Goal: Task Accomplishment & Management: Manage account settings

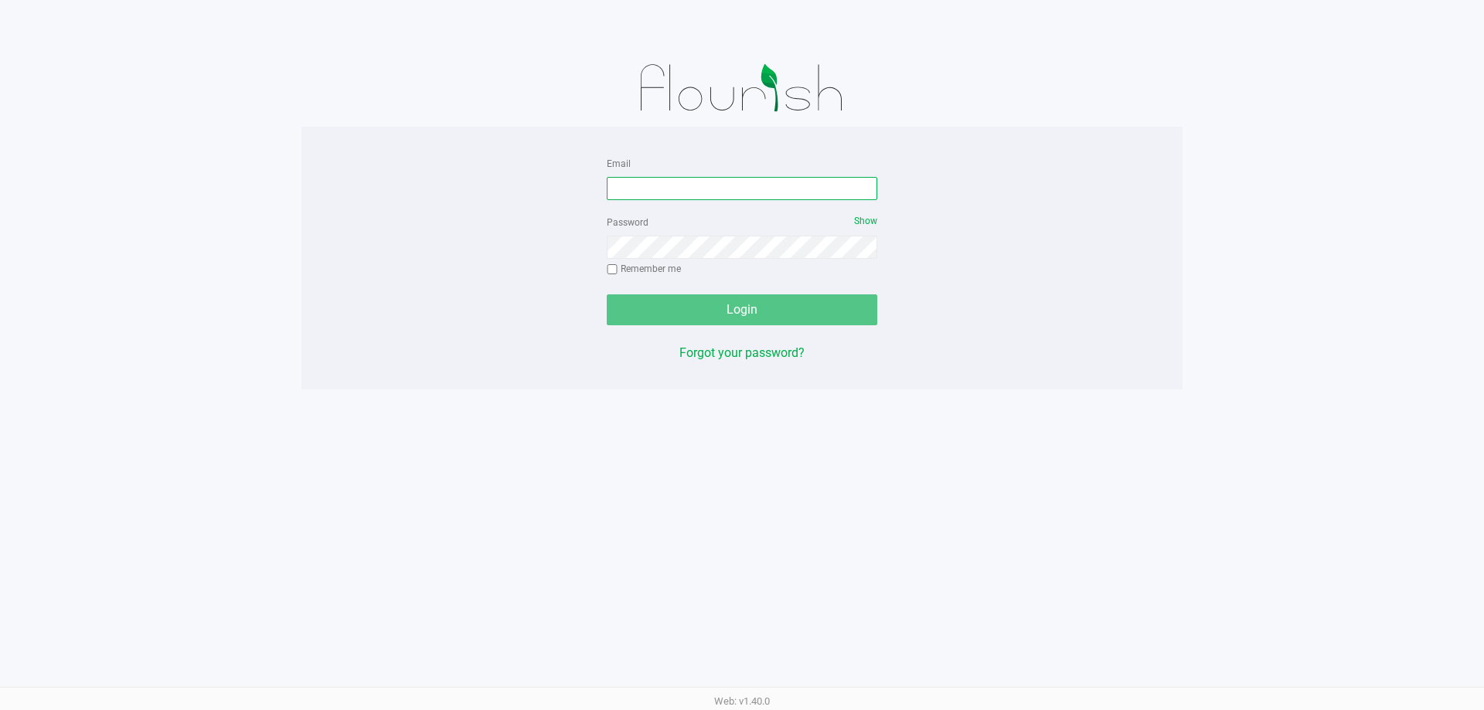
click at [672, 185] on input "Email" at bounding box center [742, 188] width 270 height 23
type input "smiller@liveparallel.com"
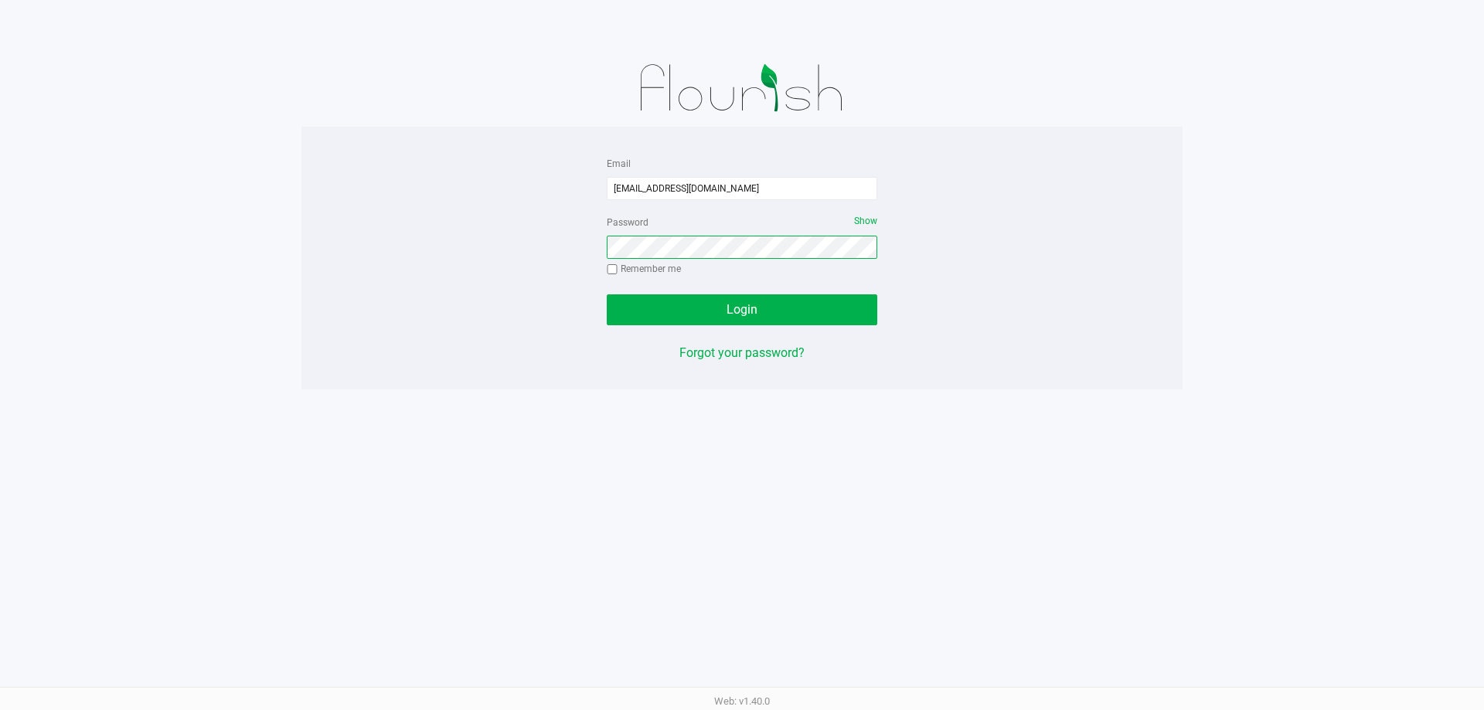
click at [607, 294] on button "Login" at bounding box center [742, 309] width 270 height 31
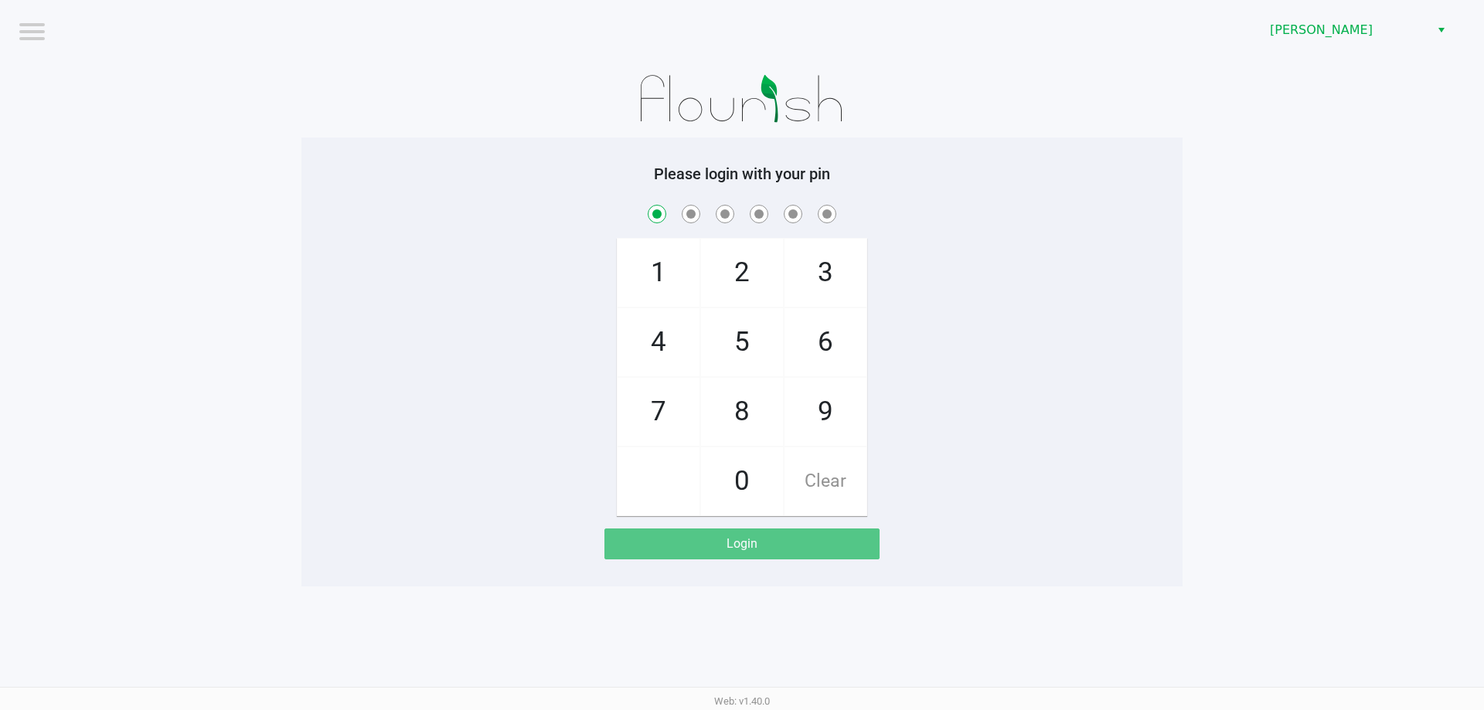
checkbox input "true"
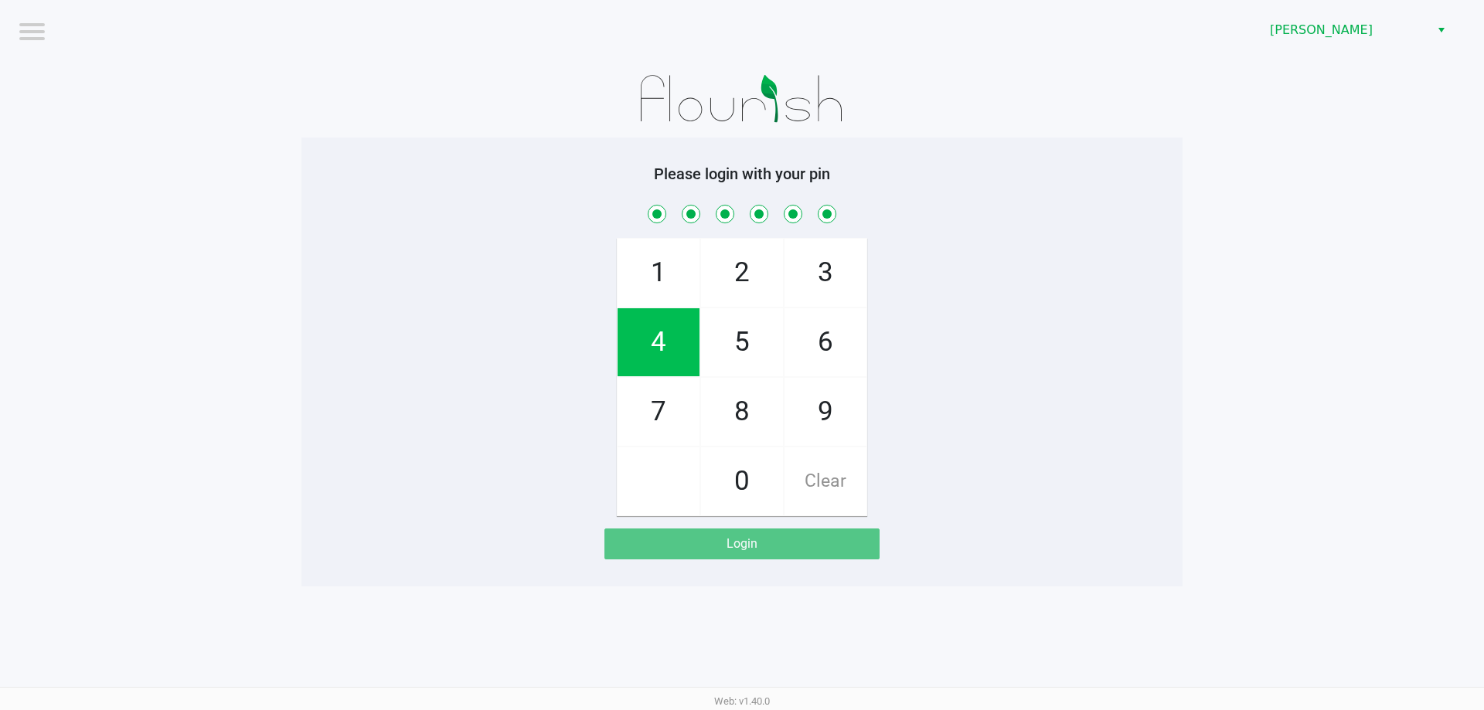
checkbox input "true"
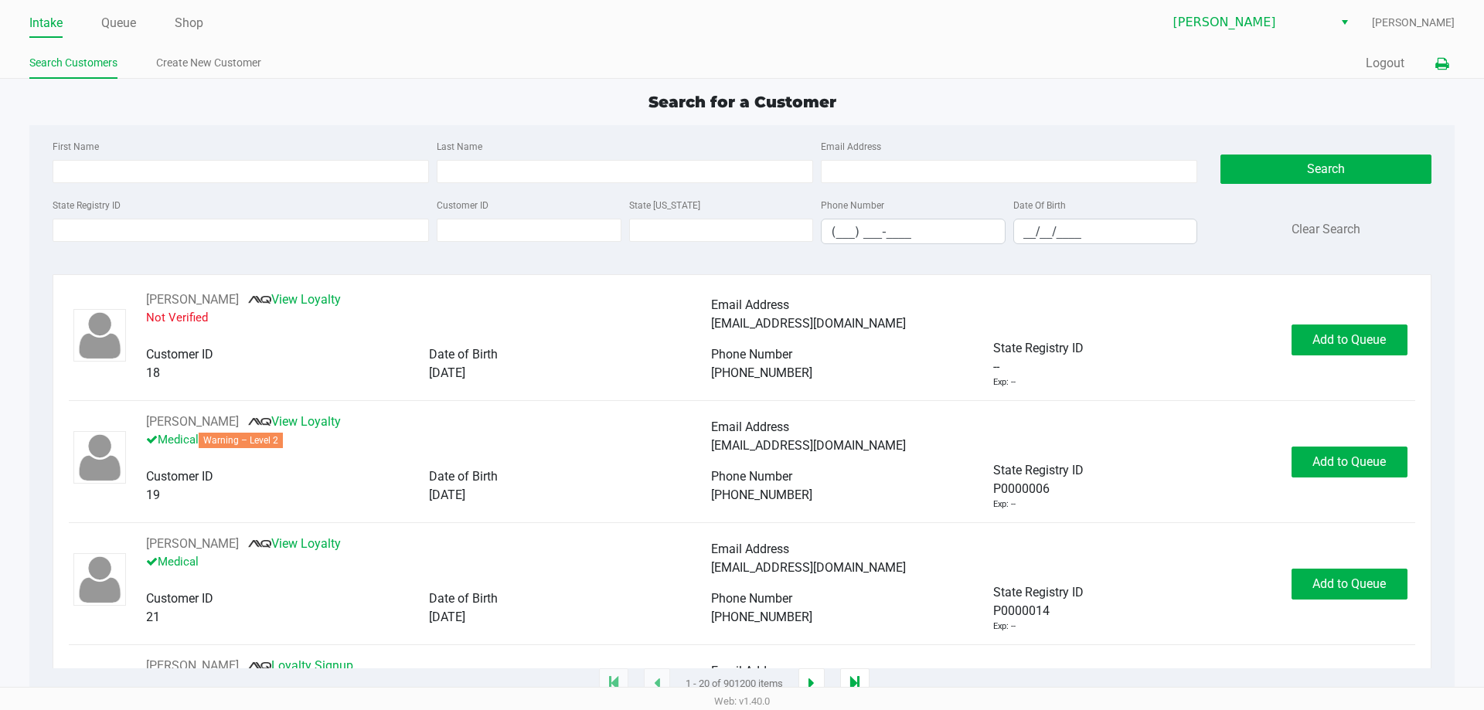
click at [1448, 73] on button at bounding box center [1441, 63] width 25 height 29
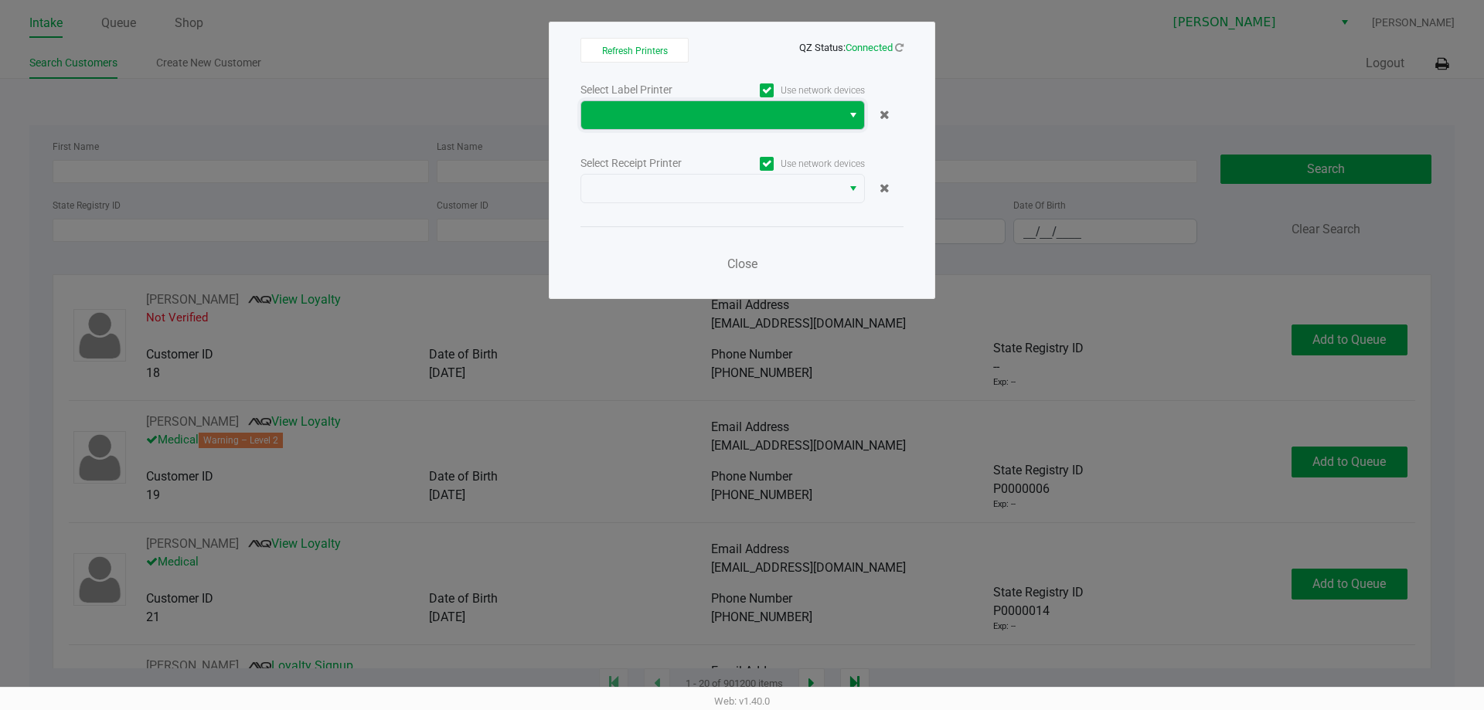
click at [717, 113] on span at bounding box center [711, 115] width 242 height 19
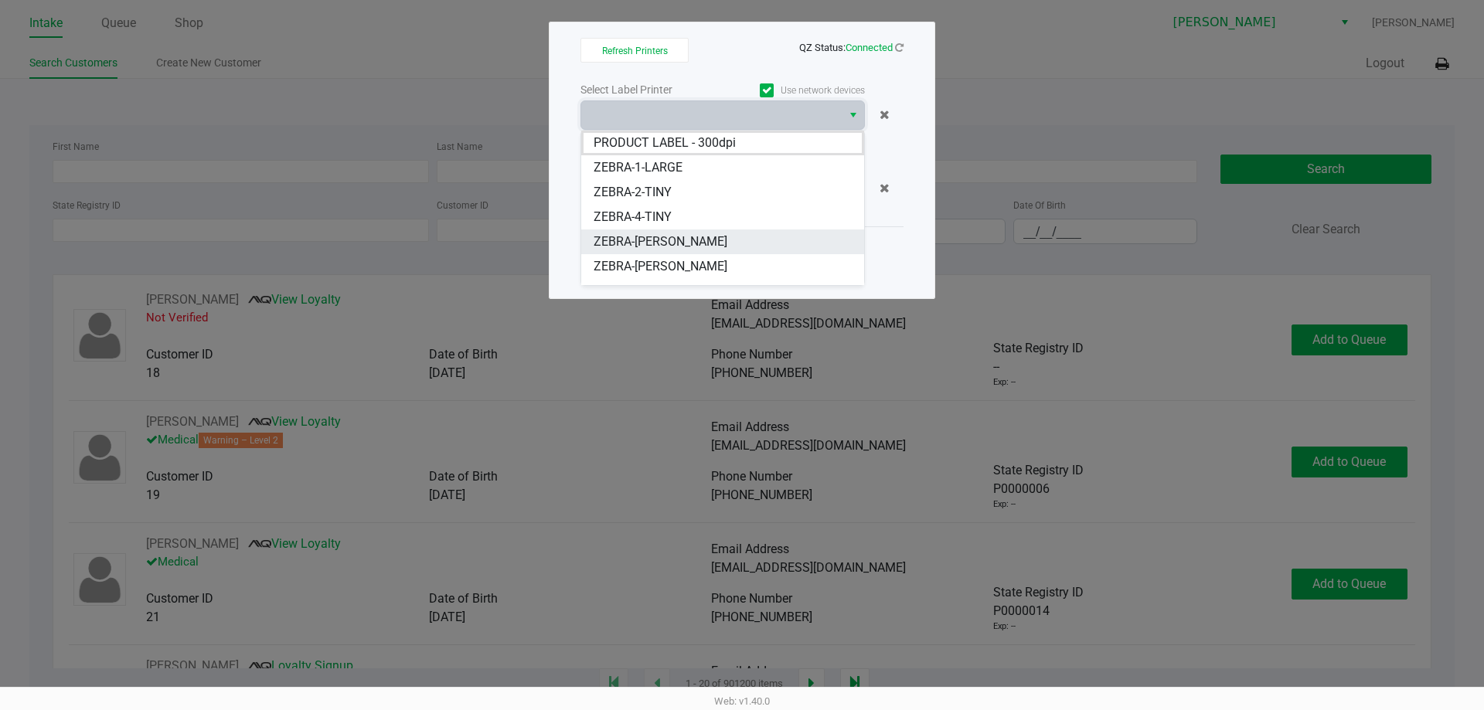
click at [691, 244] on span "ZEBRA-CHARLIE-SIMPSON" at bounding box center [660, 242] width 134 height 19
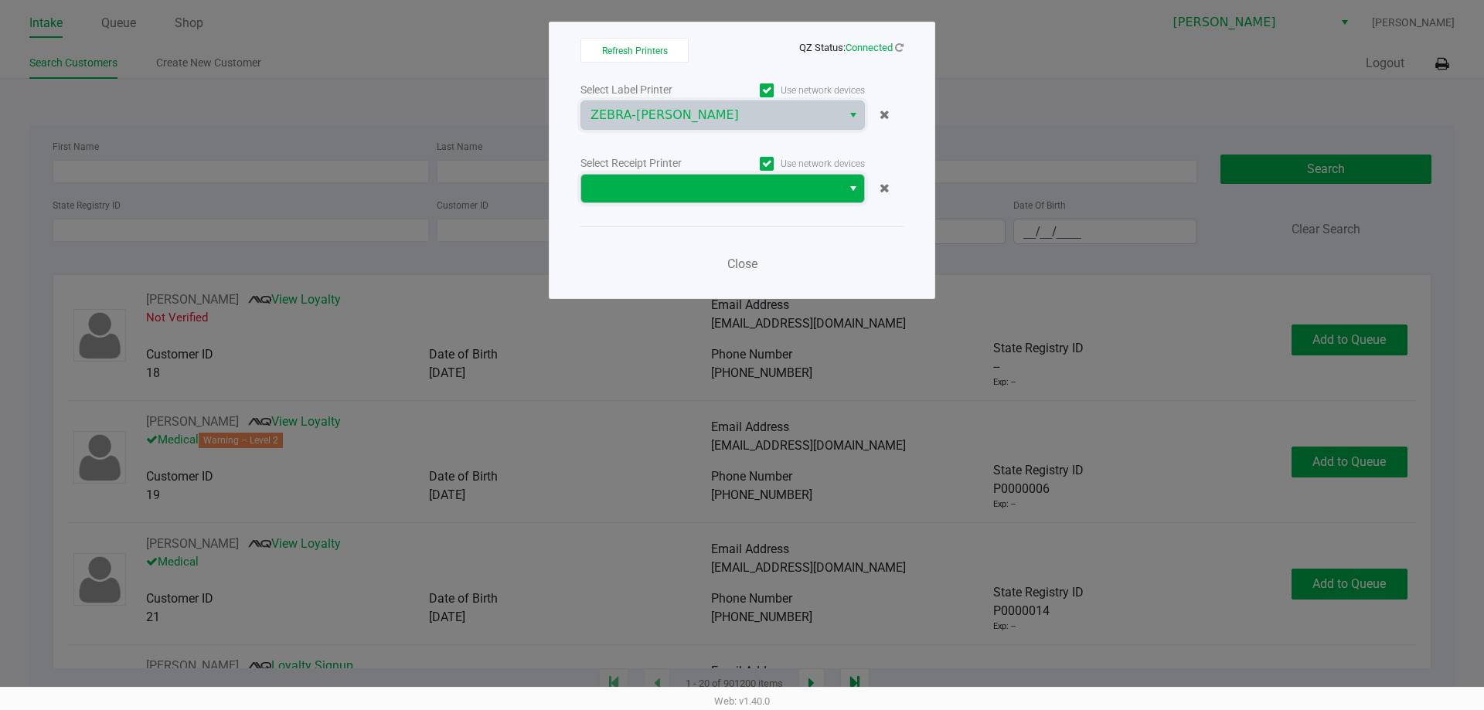
click at [707, 194] on span at bounding box center [711, 188] width 242 height 19
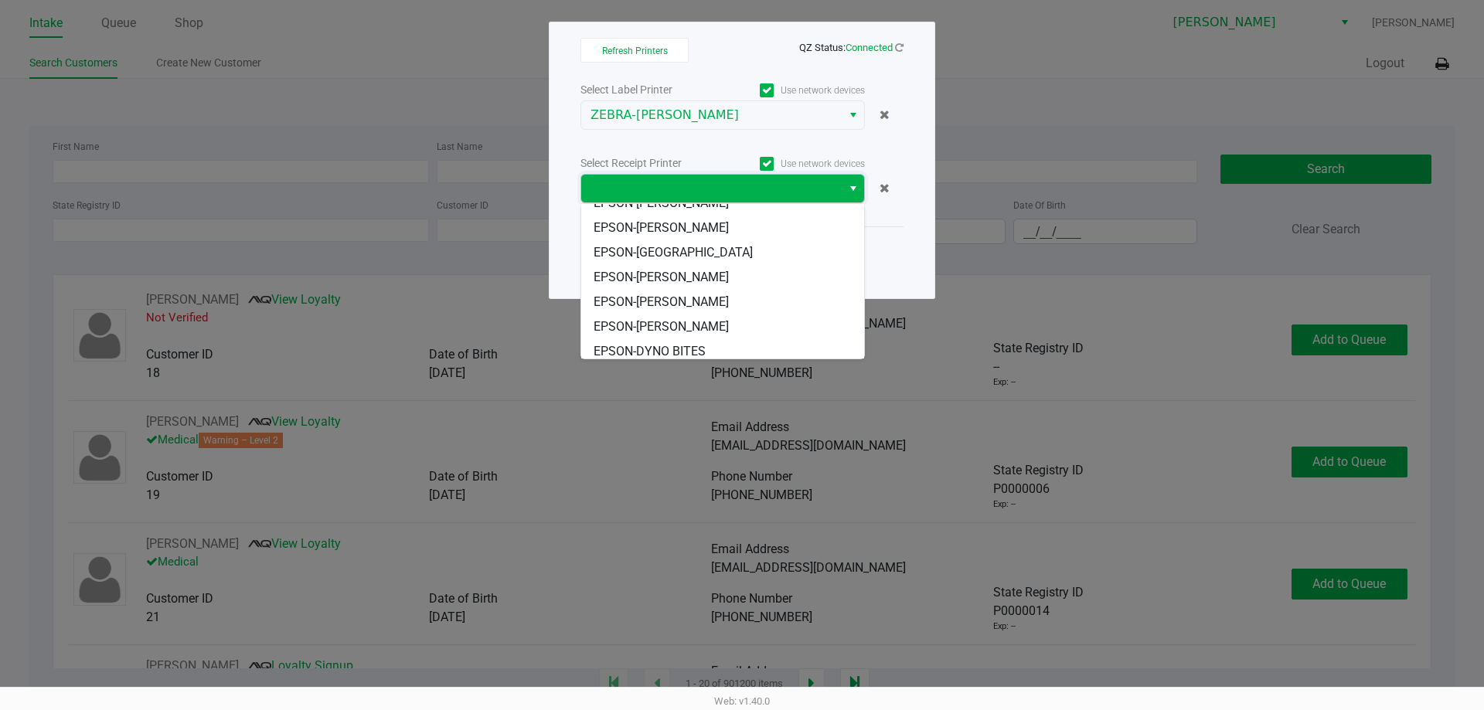
scroll to position [68, 0]
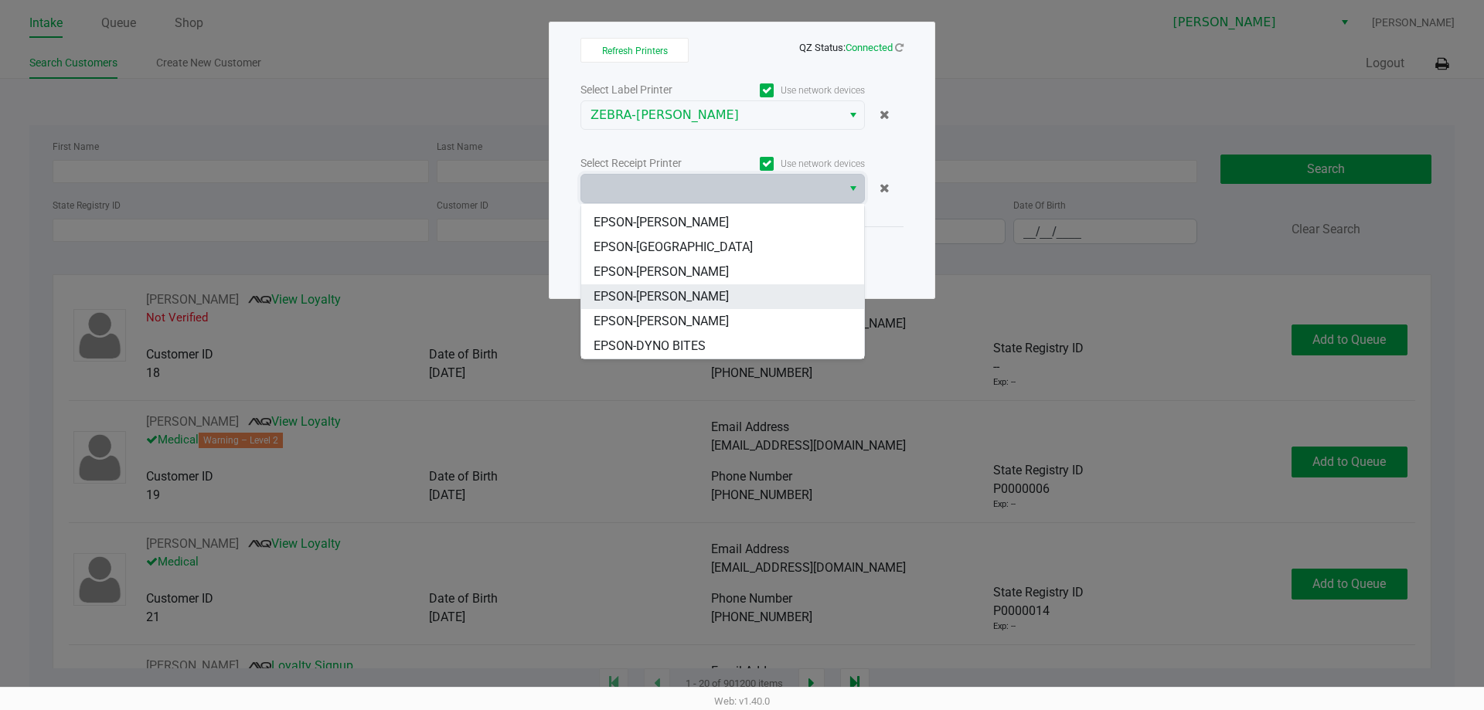
click at [701, 300] on span "EPSON-[PERSON_NAME]" at bounding box center [660, 296] width 135 height 19
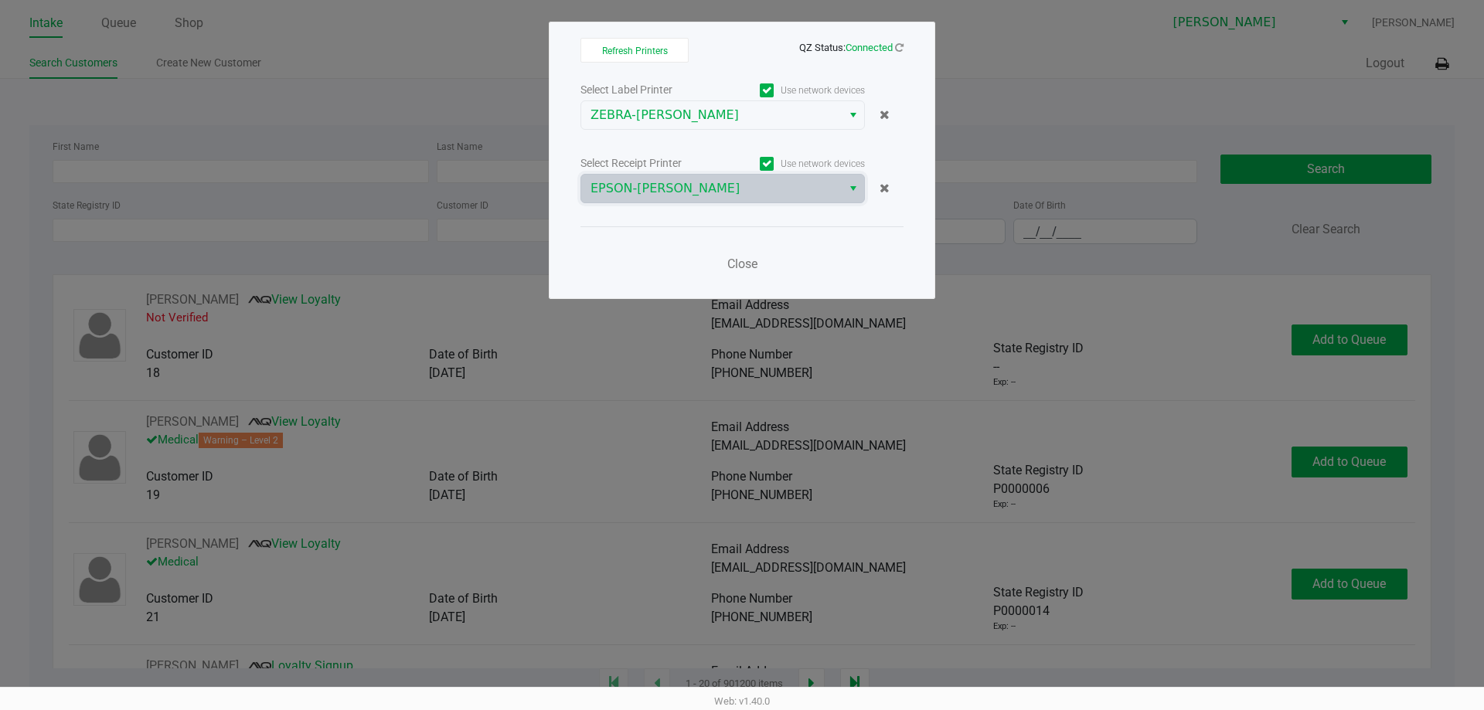
click at [841, 251] on div "Close" at bounding box center [741, 254] width 323 height 56
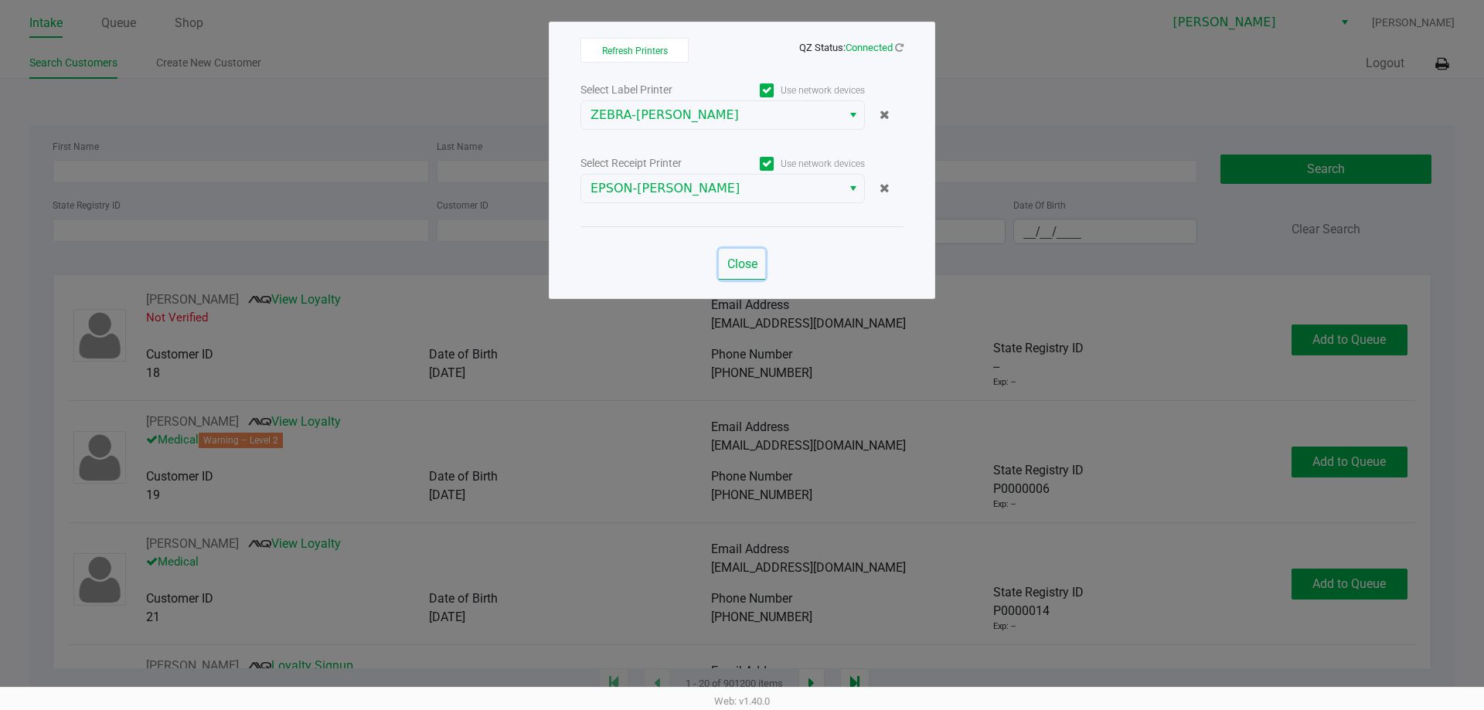
click at [758, 258] on button "Close" at bounding box center [742, 264] width 46 height 31
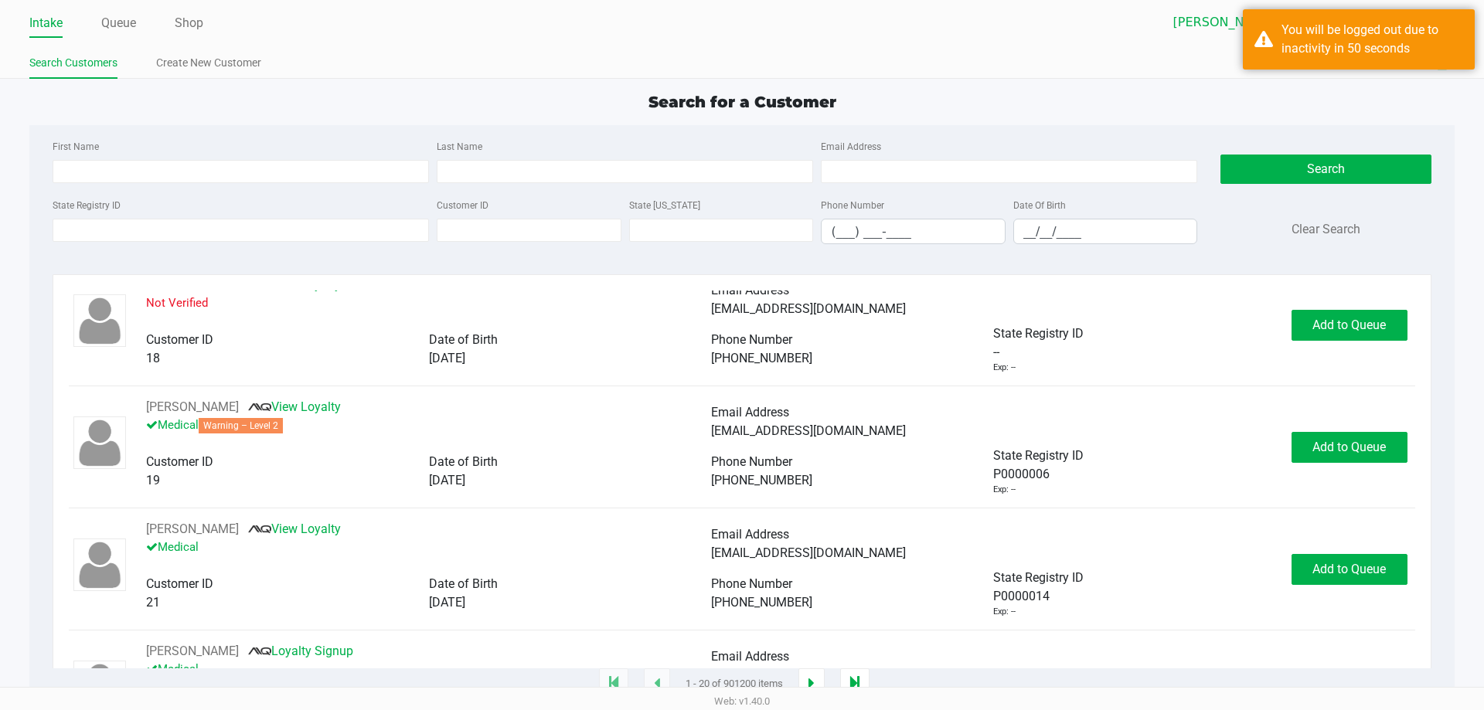
scroll to position [0, 0]
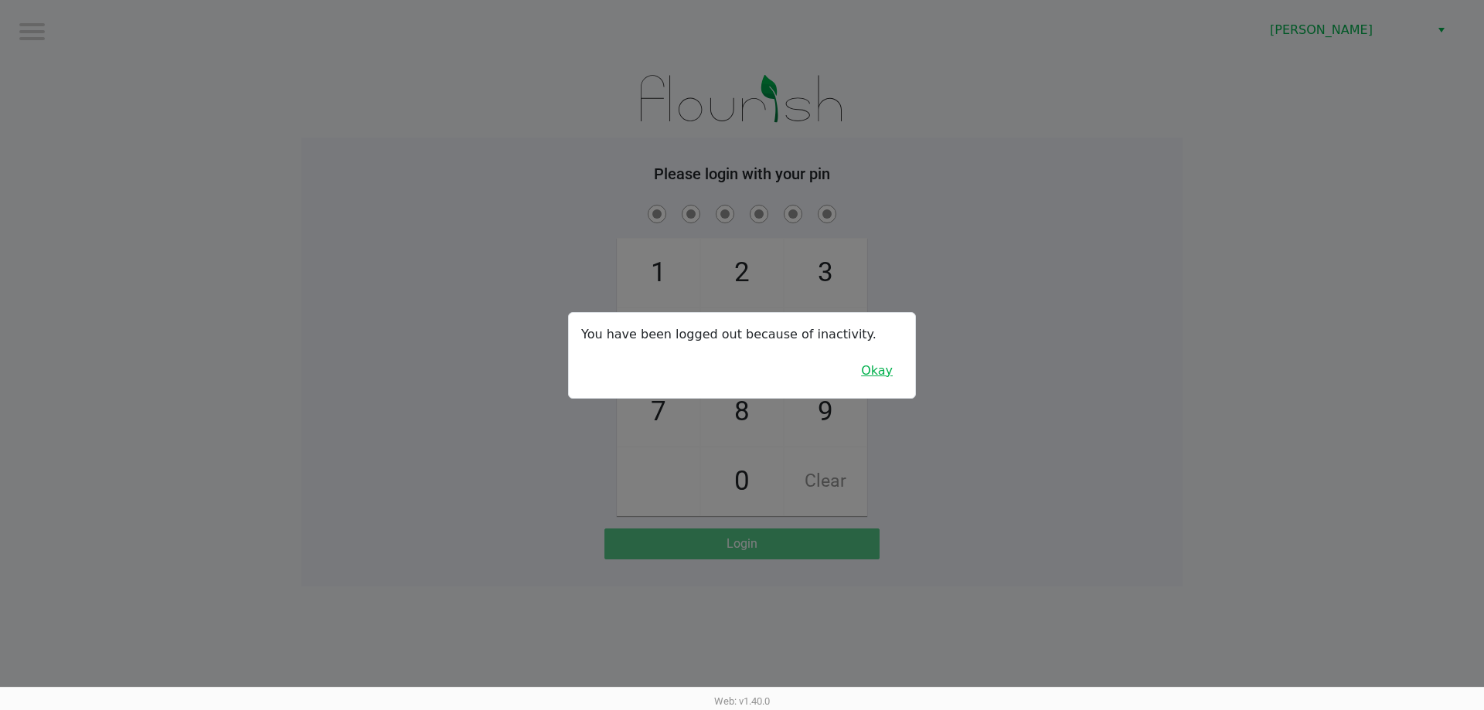
click at [879, 373] on button "Okay" at bounding box center [877, 370] width 52 height 29
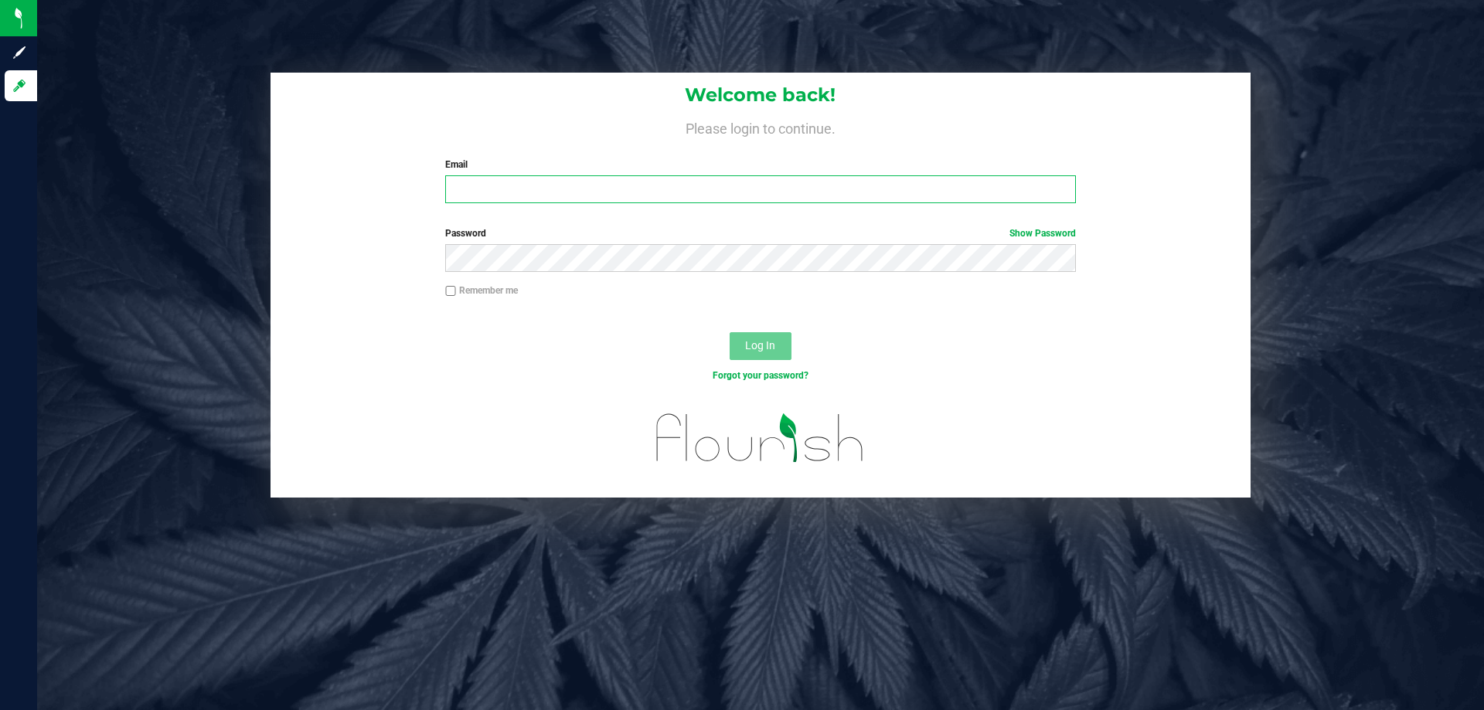
click at [532, 186] on input "Email" at bounding box center [760, 189] width 630 height 28
type input "smiller@liveparallel.com"
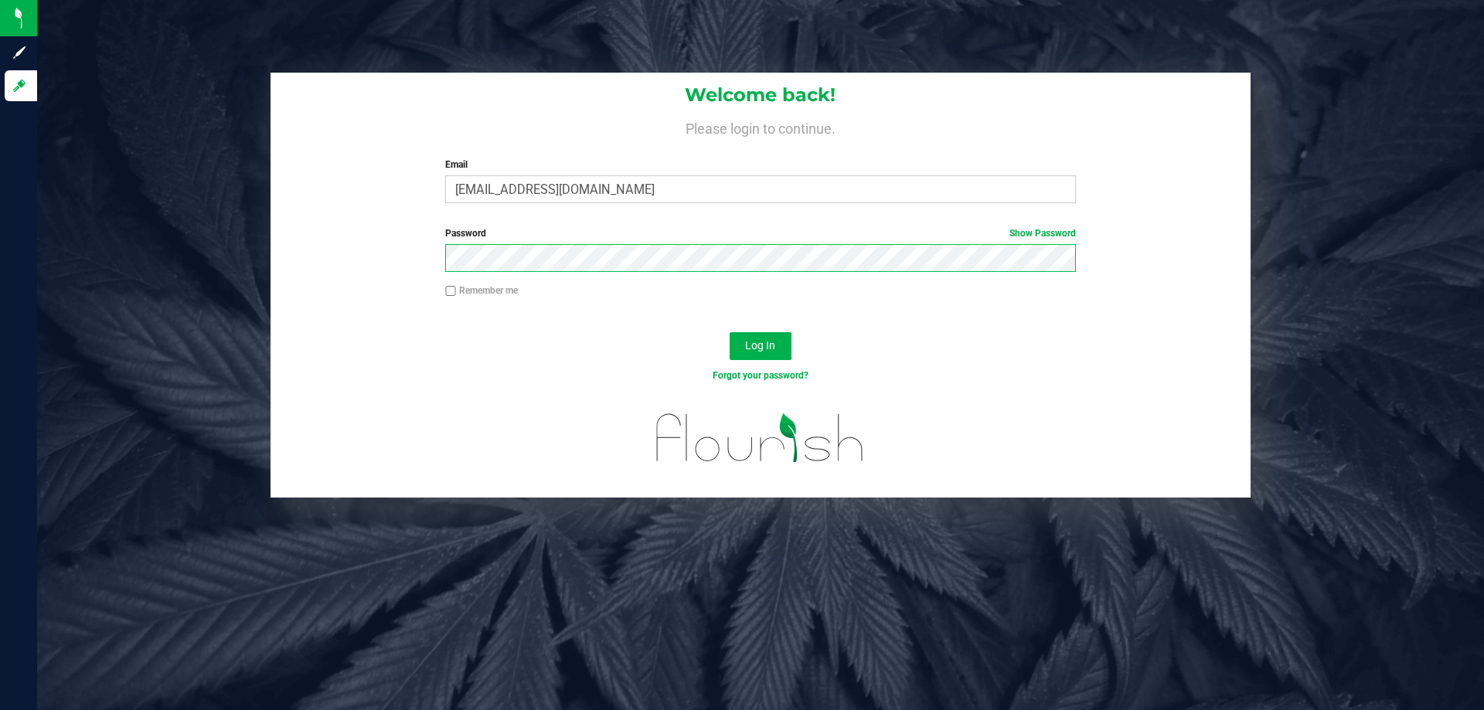
click at [729, 332] on button "Log In" at bounding box center [760, 346] width 62 height 28
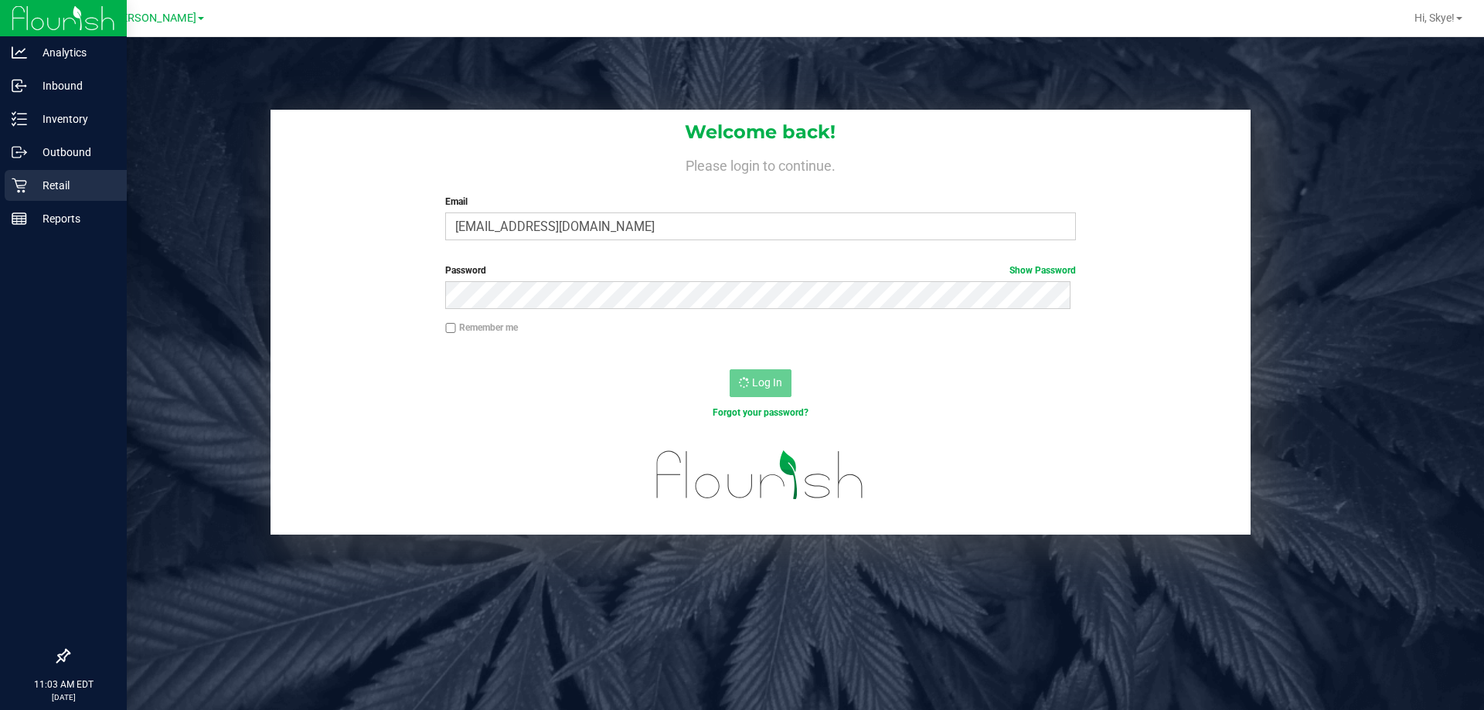
click at [95, 181] on p "Retail" at bounding box center [73, 185] width 93 height 19
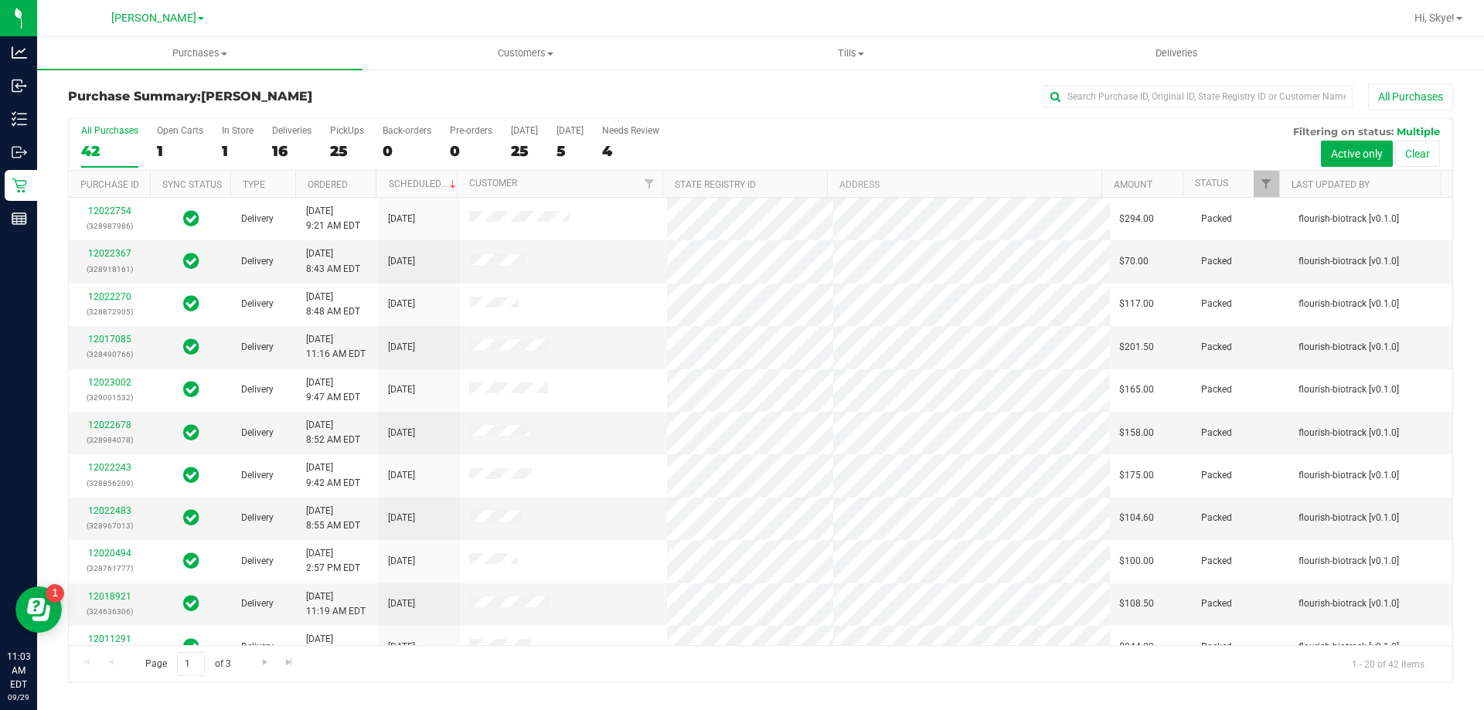
click at [282, 150] on div "16" at bounding box center [291, 151] width 39 height 18
click at [0, 0] on input "Deliveries 16" at bounding box center [0, 0] width 0 height 0
click at [97, 146] on div "42" at bounding box center [109, 151] width 57 height 18
click at [0, 0] on input "All Purchases 42" at bounding box center [0, 0] width 0 height 0
click at [1273, 186] on link "Filter" at bounding box center [1265, 184] width 25 height 26
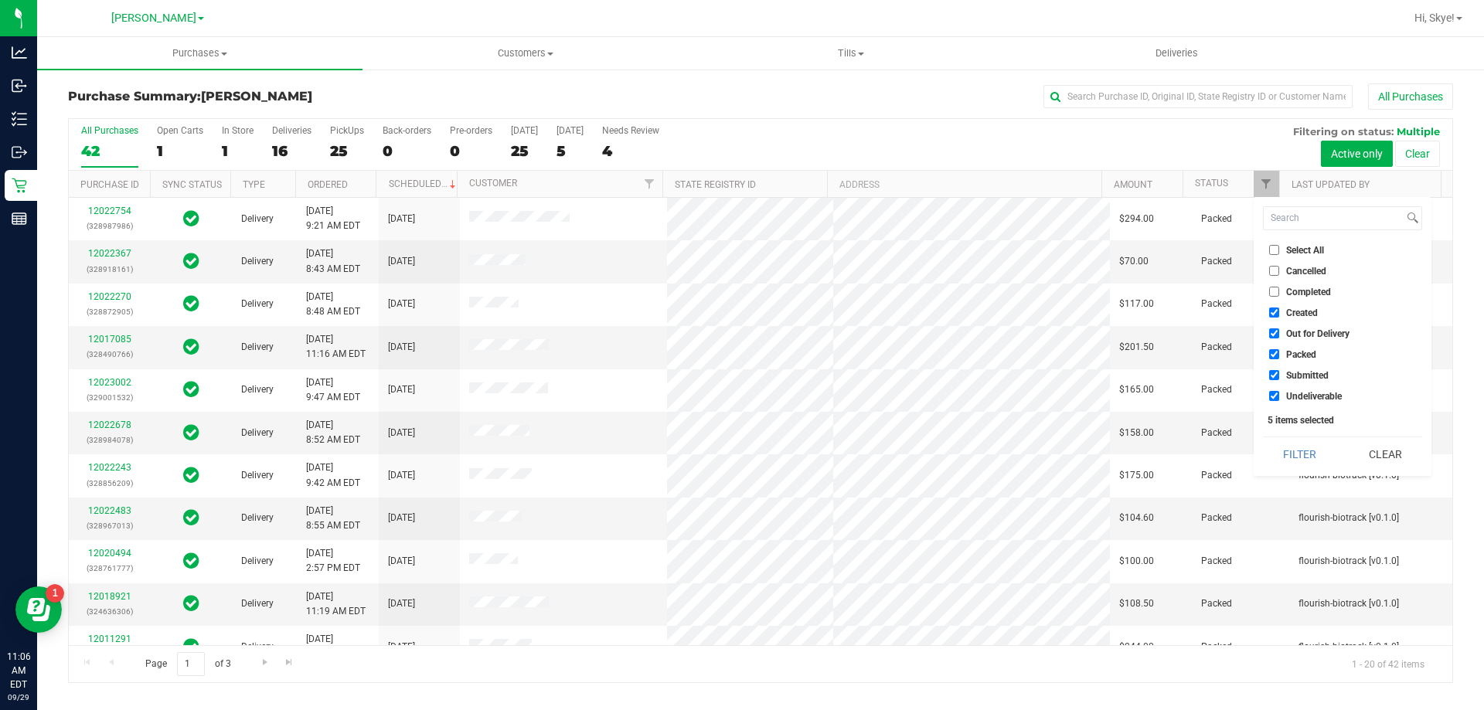
click at [1305, 317] on span "Created" at bounding box center [1302, 312] width 32 height 9
click at [1279, 317] on input "Created" at bounding box center [1274, 313] width 10 height 10
checkbox input "false"
click at [1303, 335] on span "Out for Delivery" at bounding box center [1317, 333] width 63 height 9
click at [1279, 335] on input "Out for Delivery" at bounding box center [1274, 333] width 10 height 10
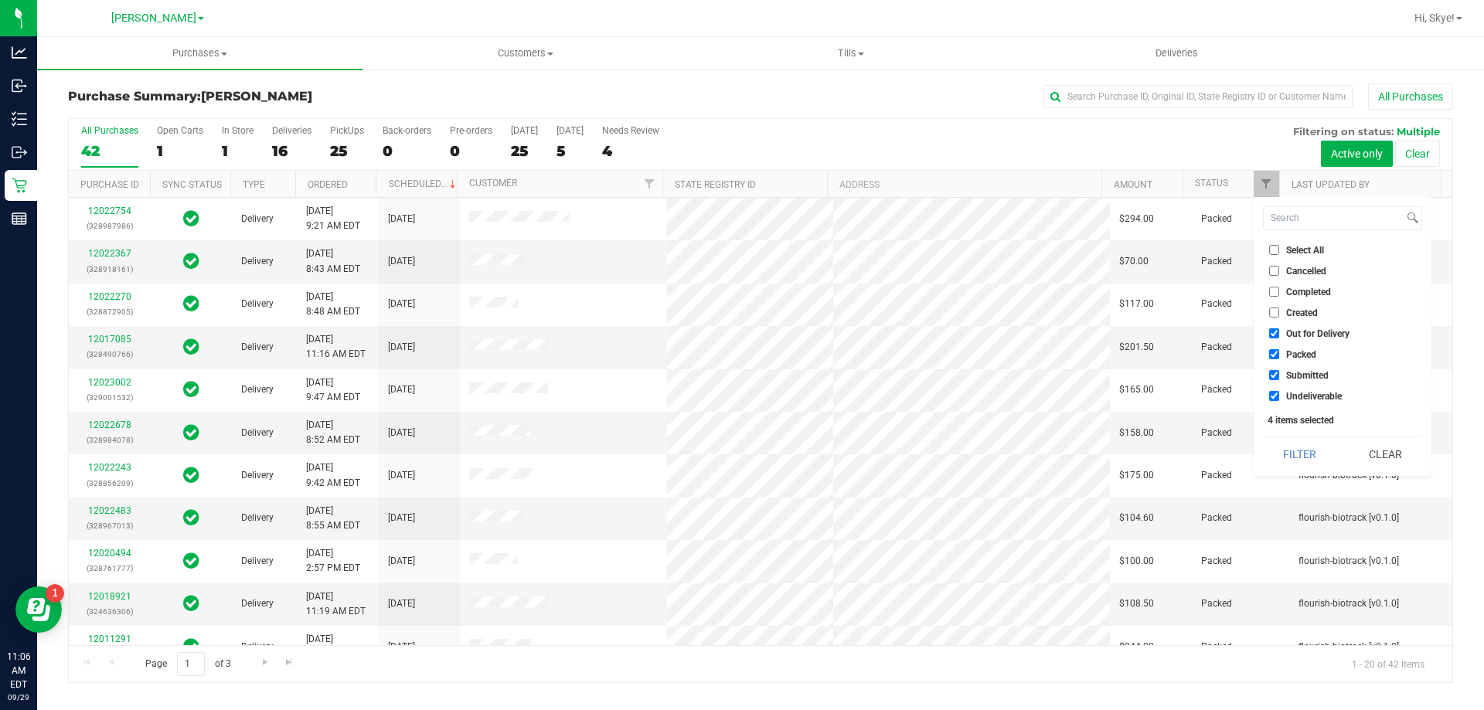
checkbox input "false"
click at [1296, 355] on span "Packed" at bounding box center [1301, 354] width 30 height 9
click at [1279, 355] on input "Packed" at bounding box center [1274, 354] width 10 height 10
checkbox input "false"
click at [1304, 398] on span "Undeliverable" at bounding box center [1314, 396] width 56 height 9
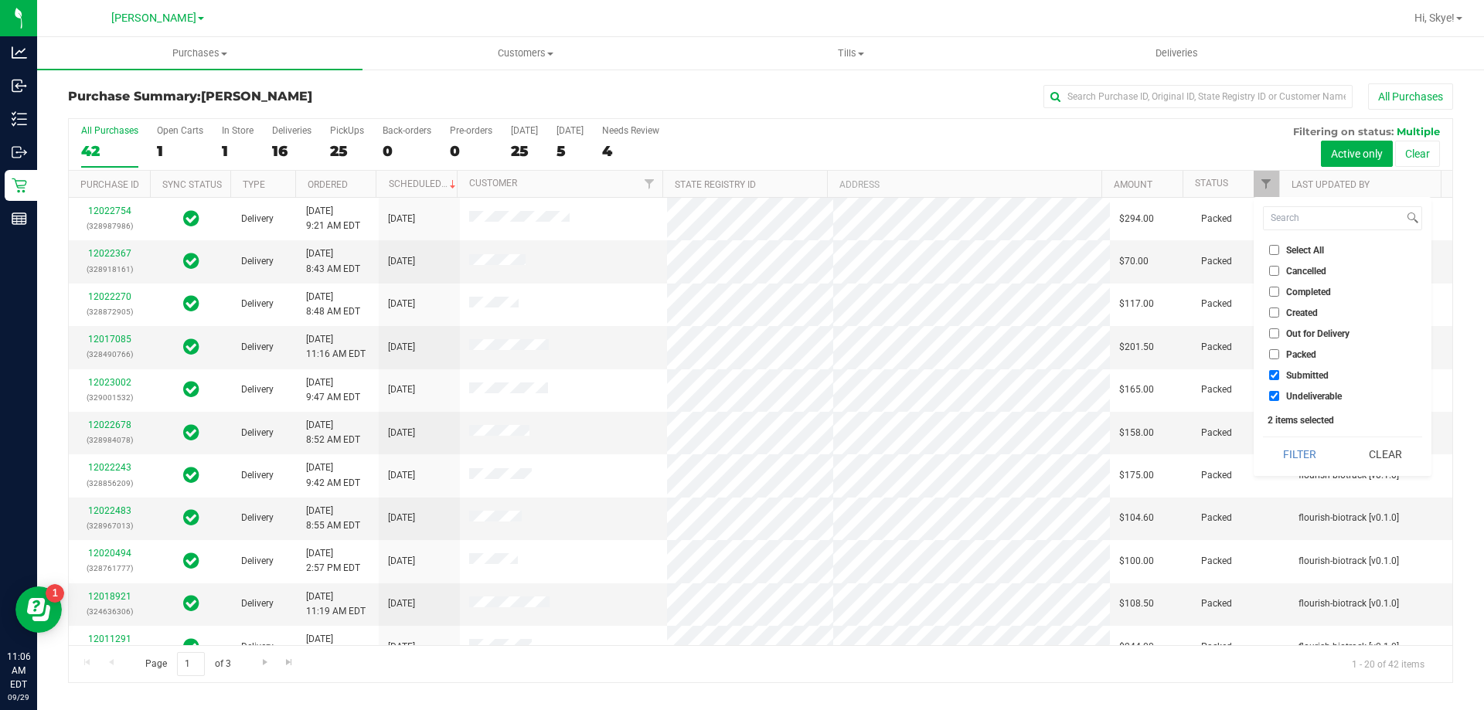
click at [1279, 398] on input "Undeliverable" at bounding box center [1274, 396] width 10 height 10
checkbox input "false"
click at [1306, 454] on button "Filter" at bounding box center [1300, 454] width 74 height 34
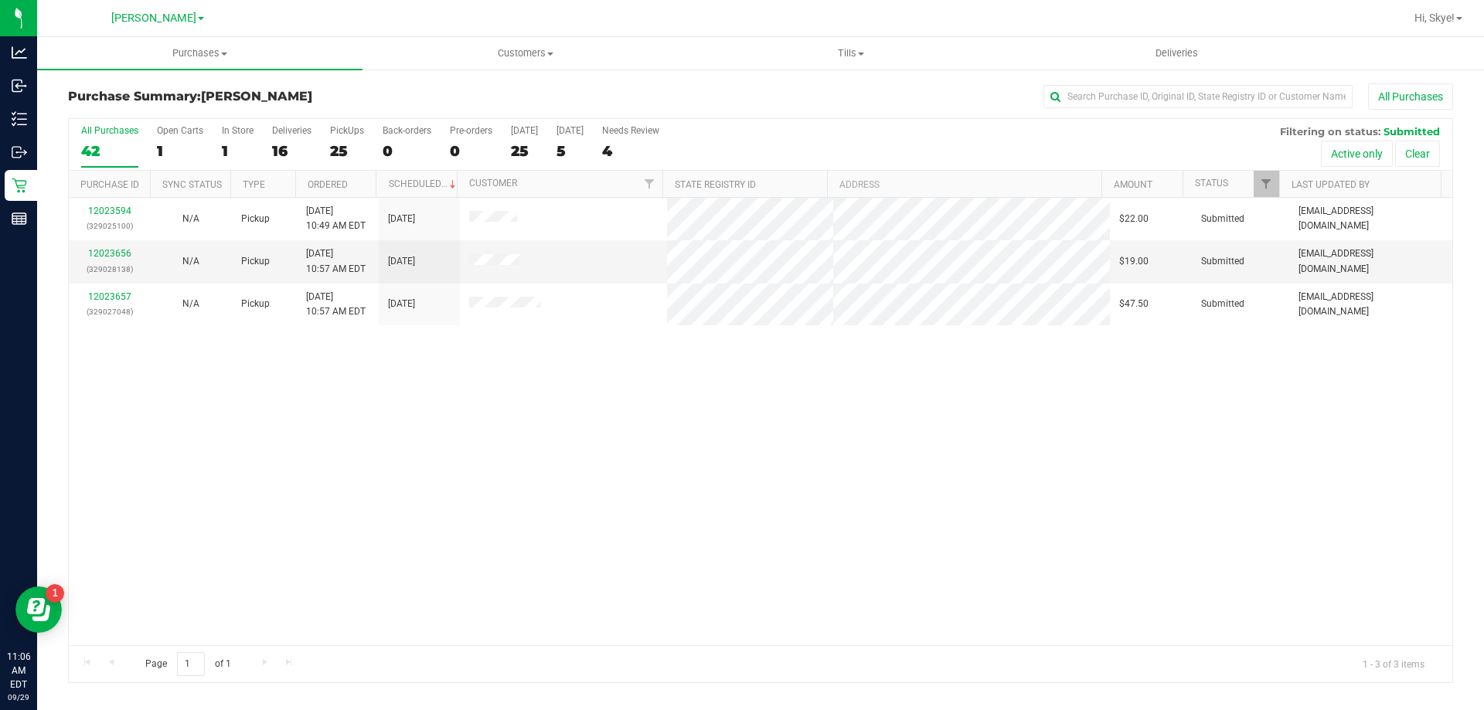
click at [675, 492] on div "12023594 (329025100) N/A Pickup 9/29/2025 10:49 AM EDT 9/29/2025 $22.00 Submitt…" at bounding box center [760, 421] width 1383 height 447
click at [110, 252] on link "12023656" at bounding box center [109, 253] width 43 height 11
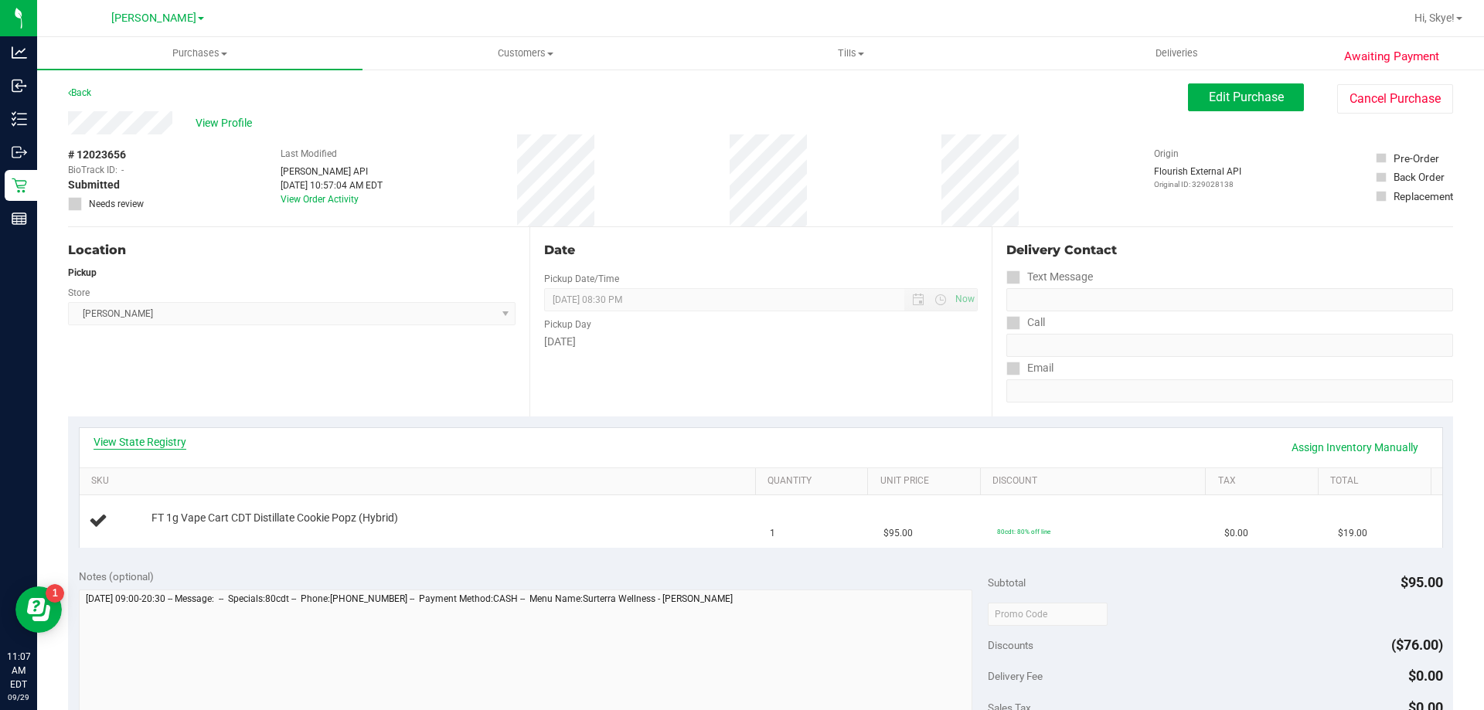
click at [161, 443] on link "View State Registry" at bounding box center [139, 441] width 93 height 15
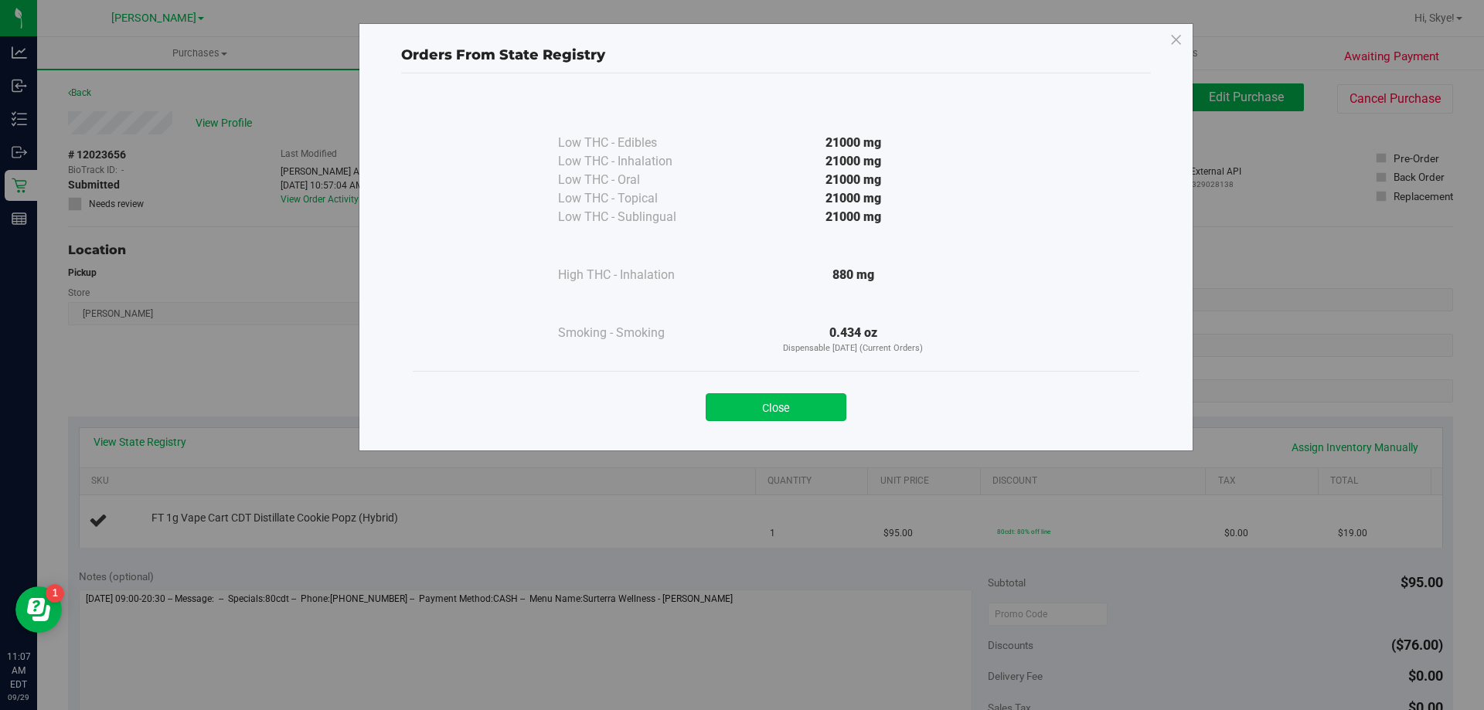
click at [813, 404] on button "Close" at bounding box center [775, 407] width 141 height 28
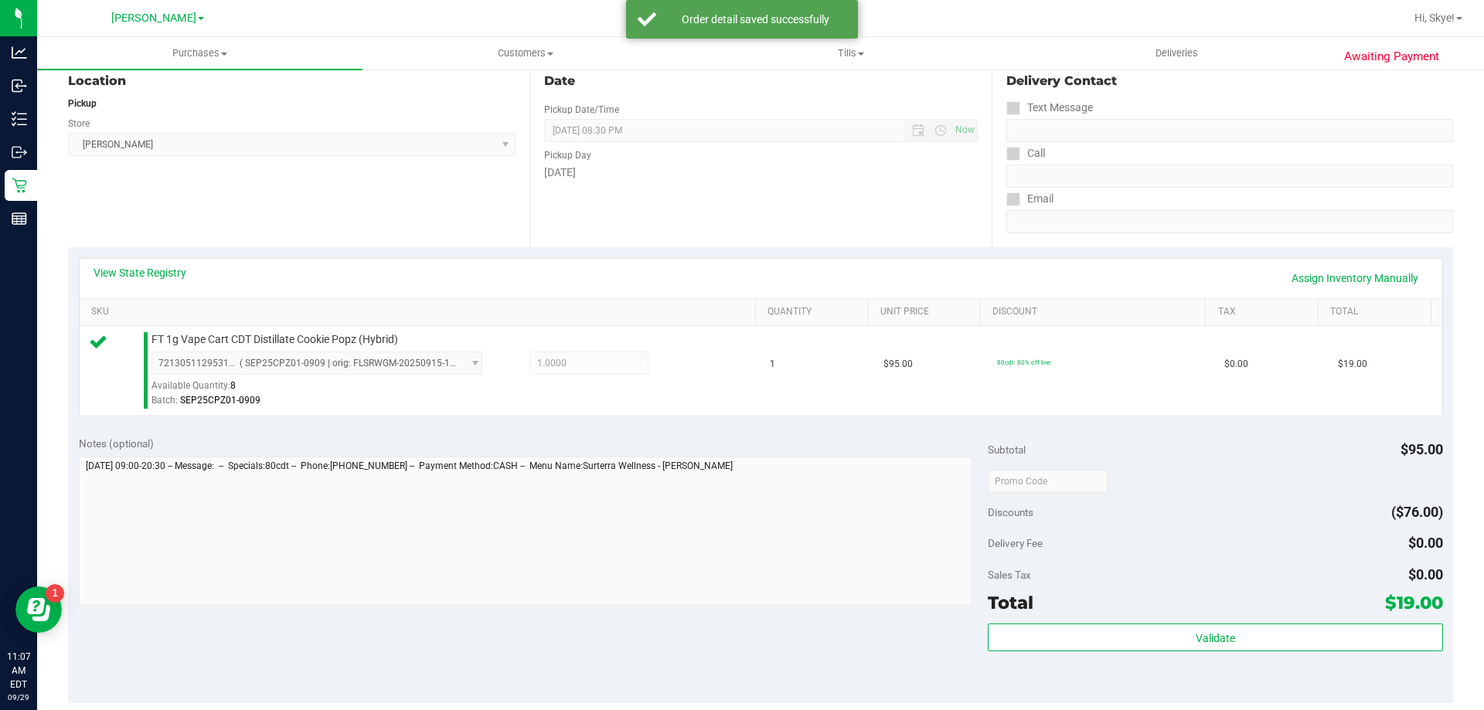
scroll to position [284, 0]
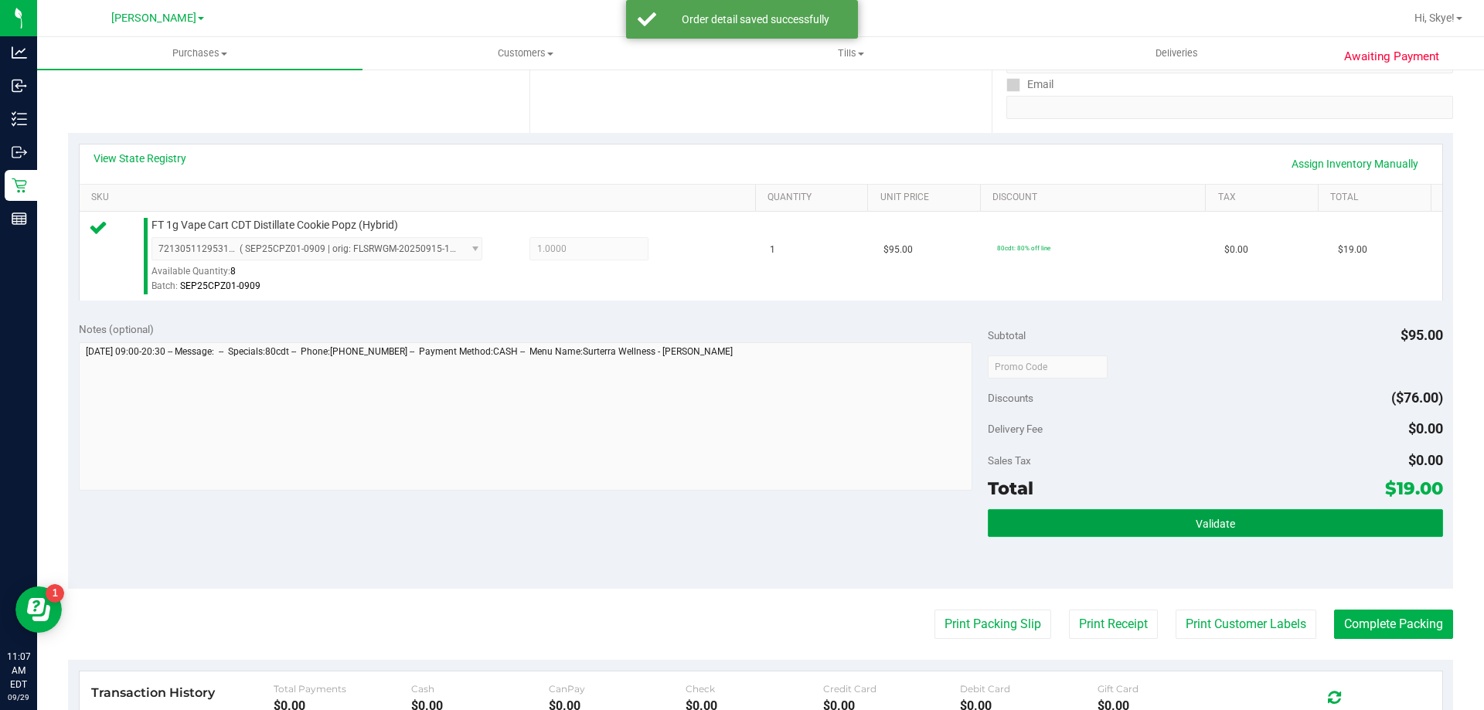
click at [1281, 512] on button "Validate" at bounding box center [1214, 523] width 454 height 28
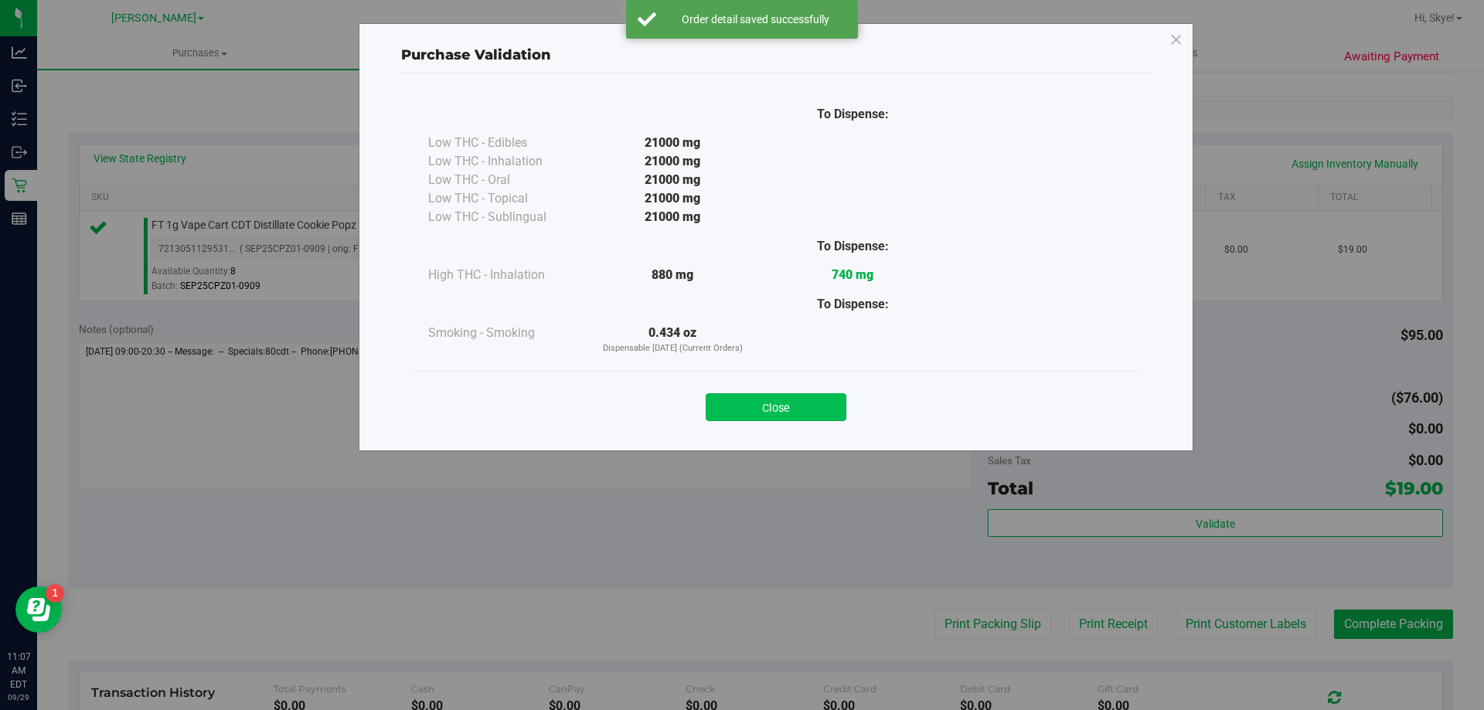
click at [812, 420] on button "Close" at bounding box center [775, 407] width 141 height 28
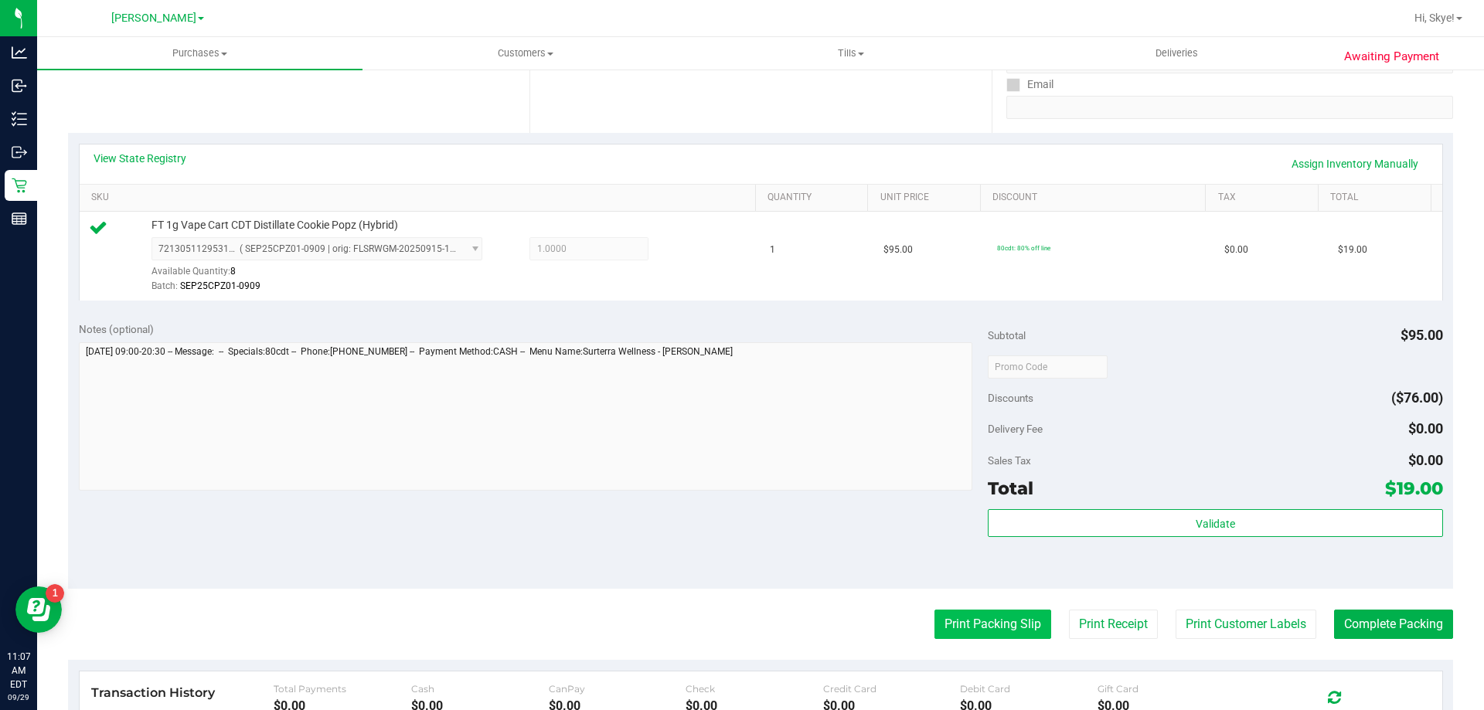
click at [981, 621] on button "Print Packing Slip" at bounding box center [992, 624] width 117 height 29
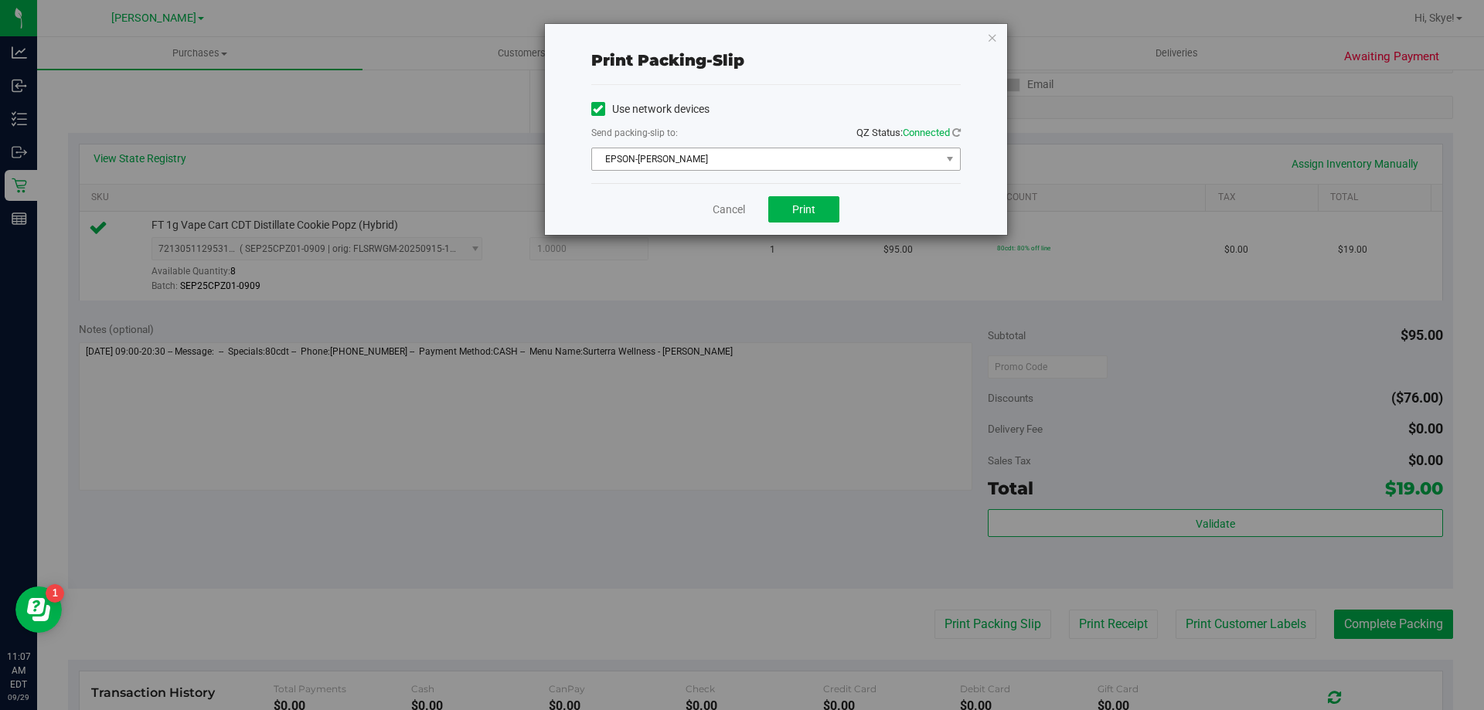
click at [818, 159] on span "EPSON-[PERSON_NAME]" at bounding box center [766, 159] width 348 height 22
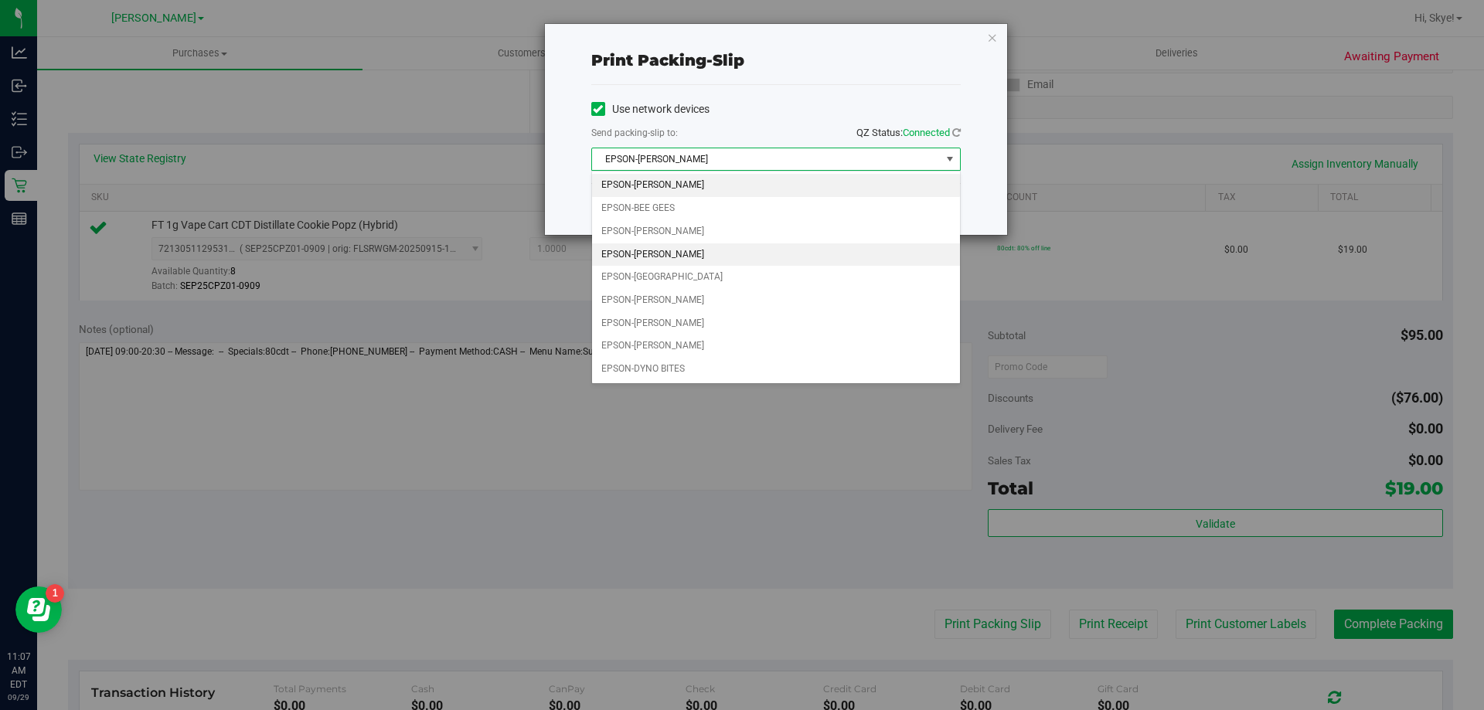
click at [739, 258] on li "EPSON-[PERSON_NAME]" at bounding box center [776, 254] width 368 height 23
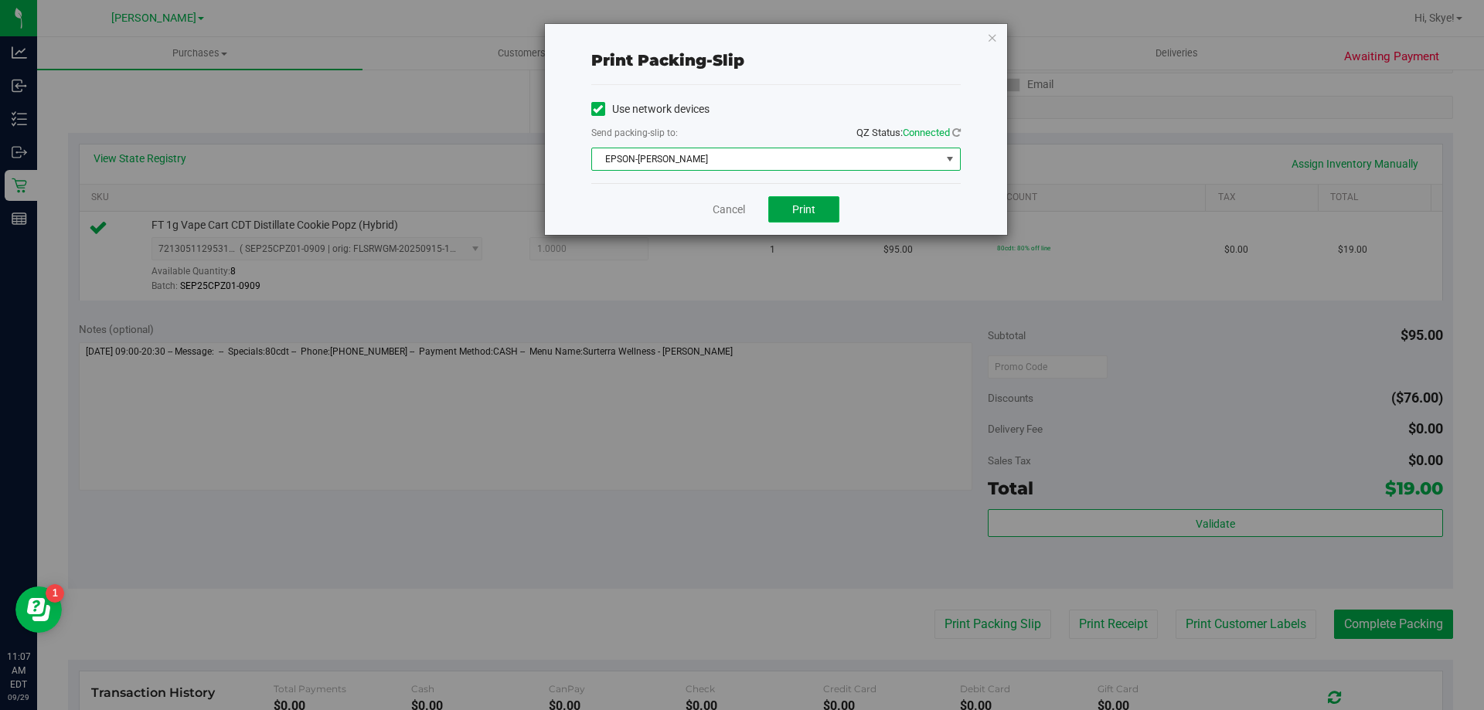
click at [804, 209] on span "Print" at bounding box center [803, 209] width 23 height 12
click at [725, 209] on link "Cancel" at bounding box center [728, 210] width 32 height 16
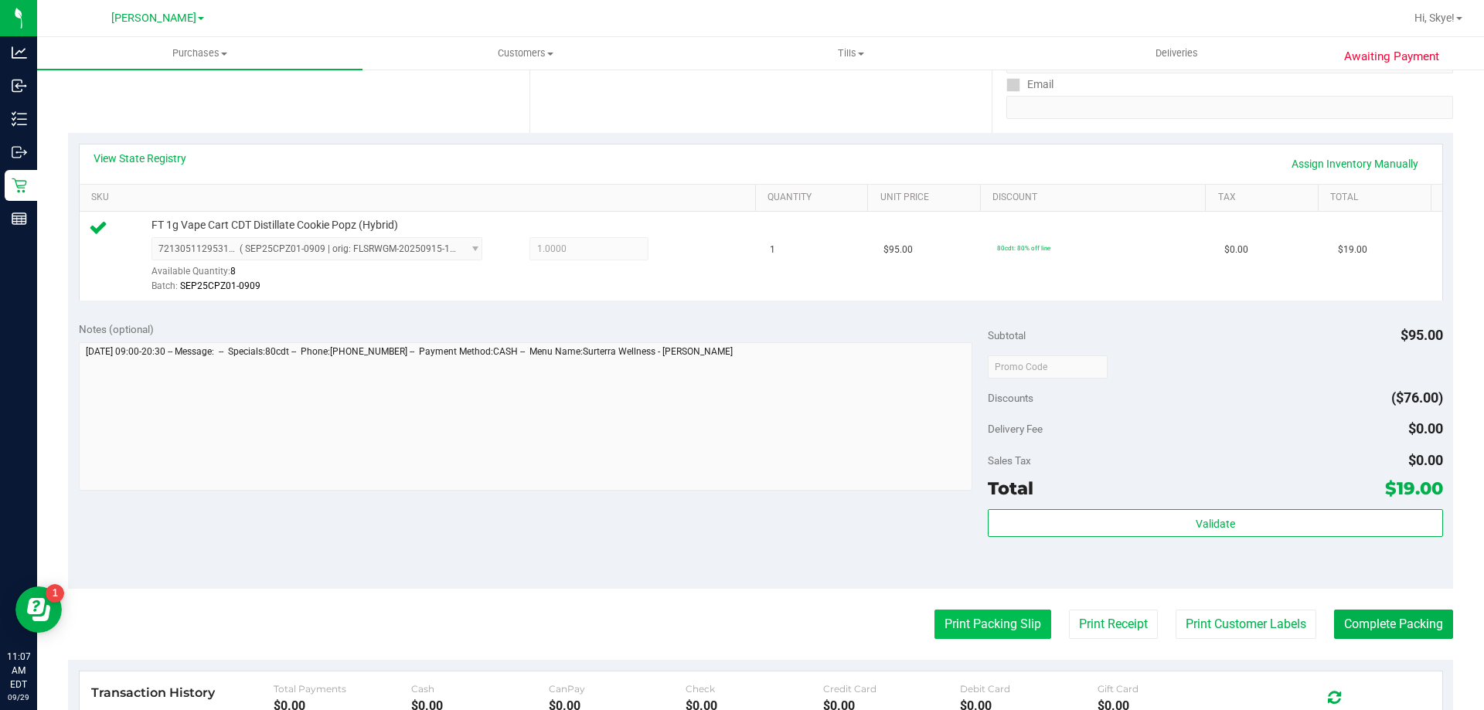
click at [981, 627] on button "Print Packing Slip" at bounding box center [992, 624] width 117 height 29
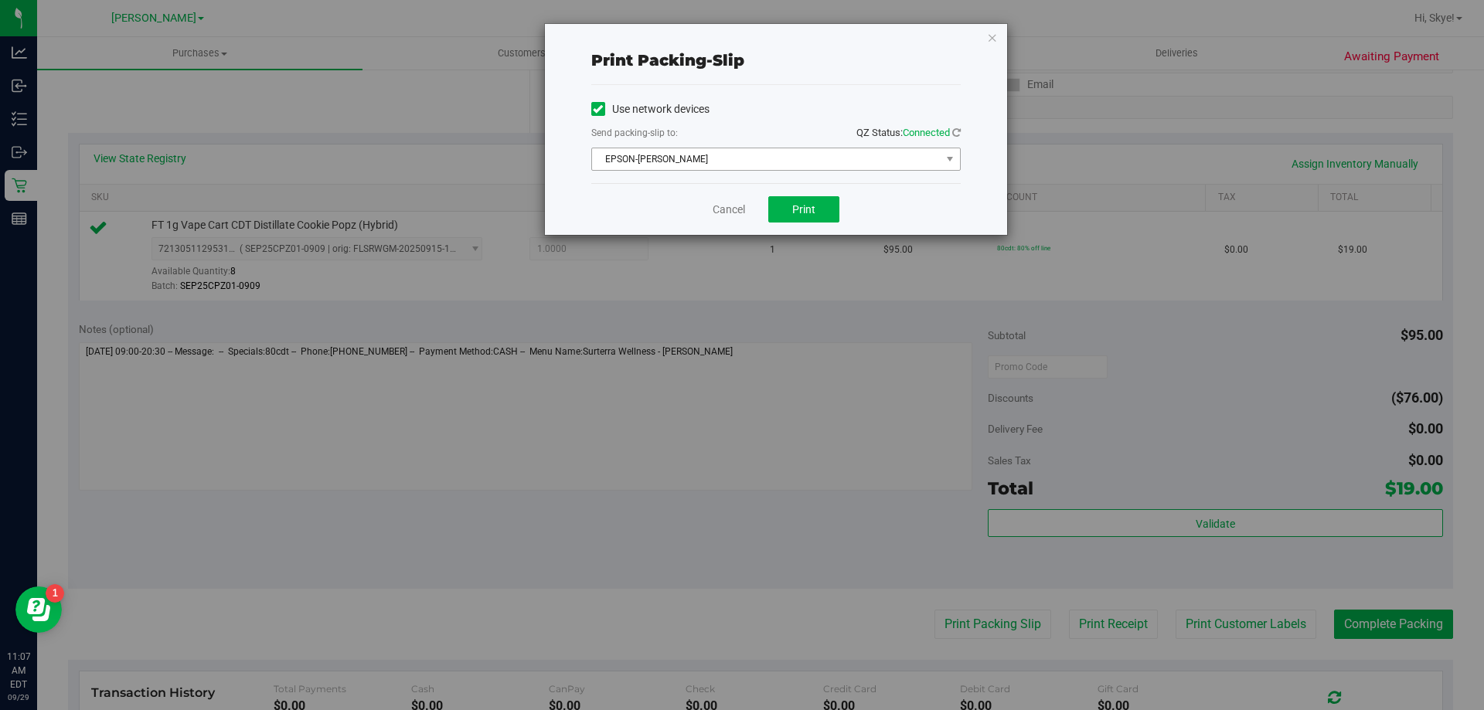
click at [780, 153] on span "EPSON-[PERSON_NAME]" at bounding box center [766, 159] width 348 height 22
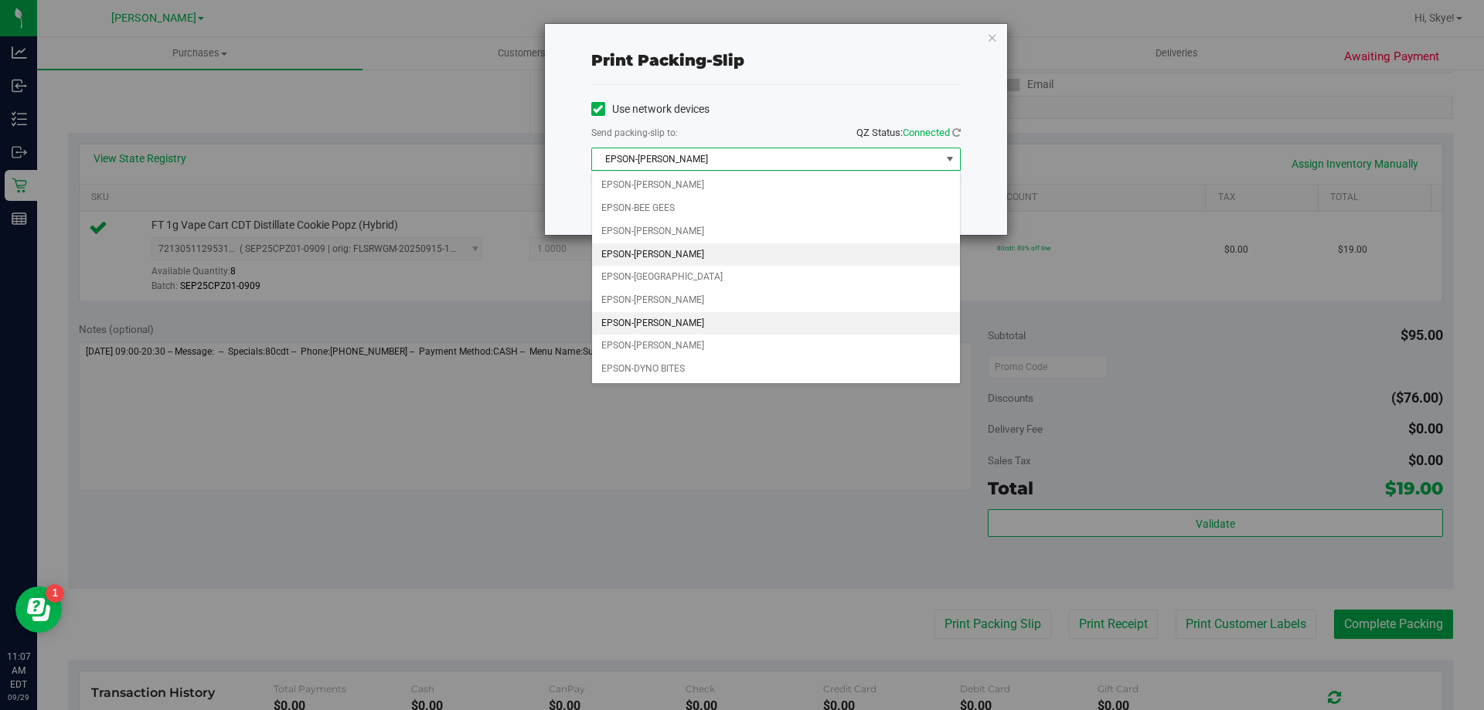
click at [612, 321] on li "EPSON-[PERSON_NAME]" at bounding box center [776, 323] width 368 height 23
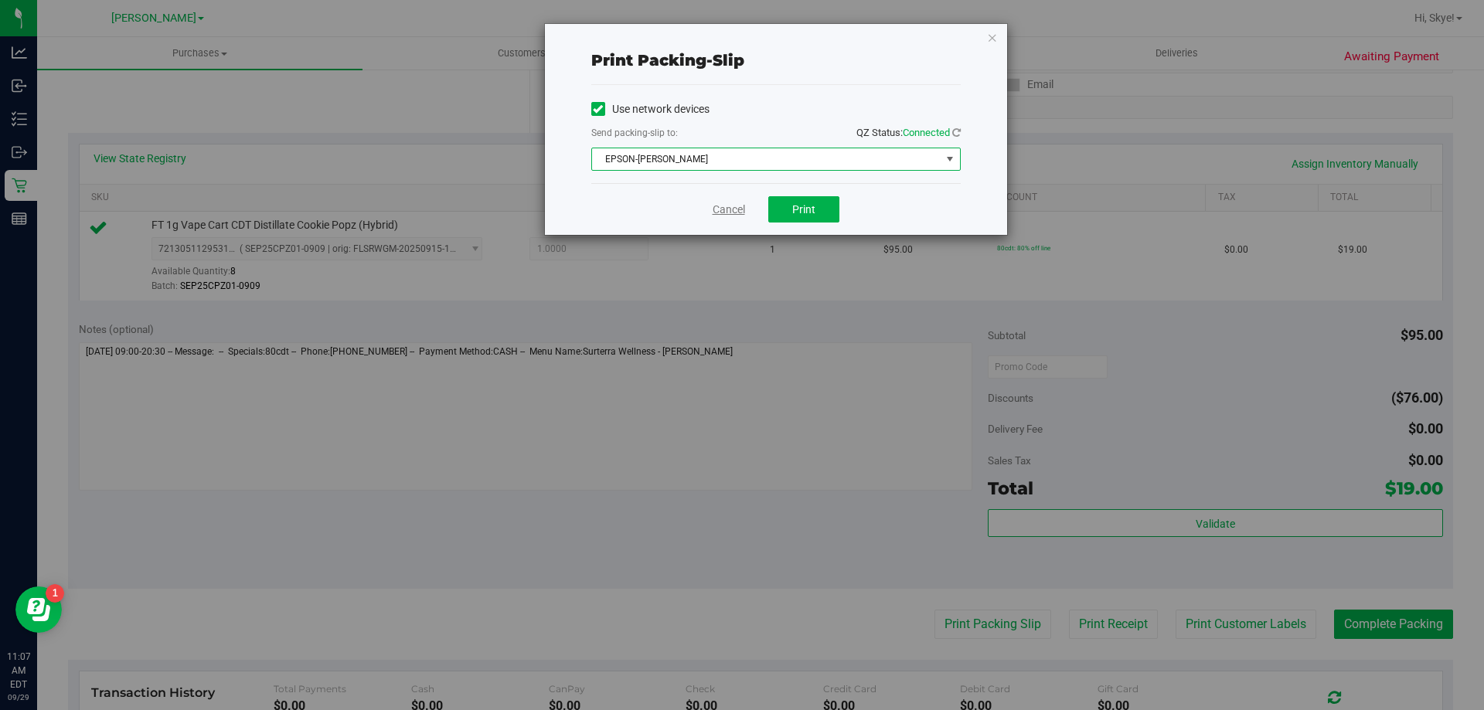
click at [735, 214] on link "Cancel" at bounding box center [728, 210] width 32 height 16
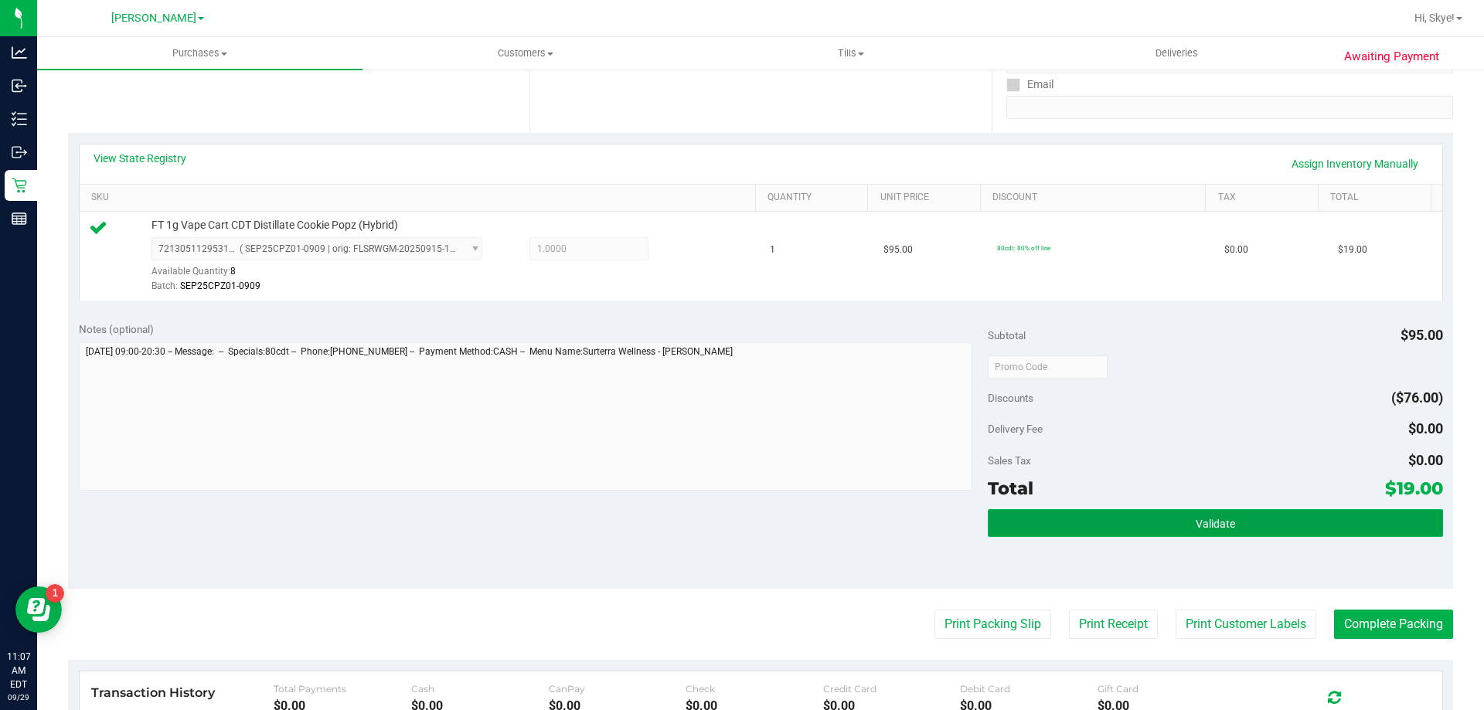
click at [1334, 536] on button "Validate" at bounding box center [1214, 523] width 454 height 28
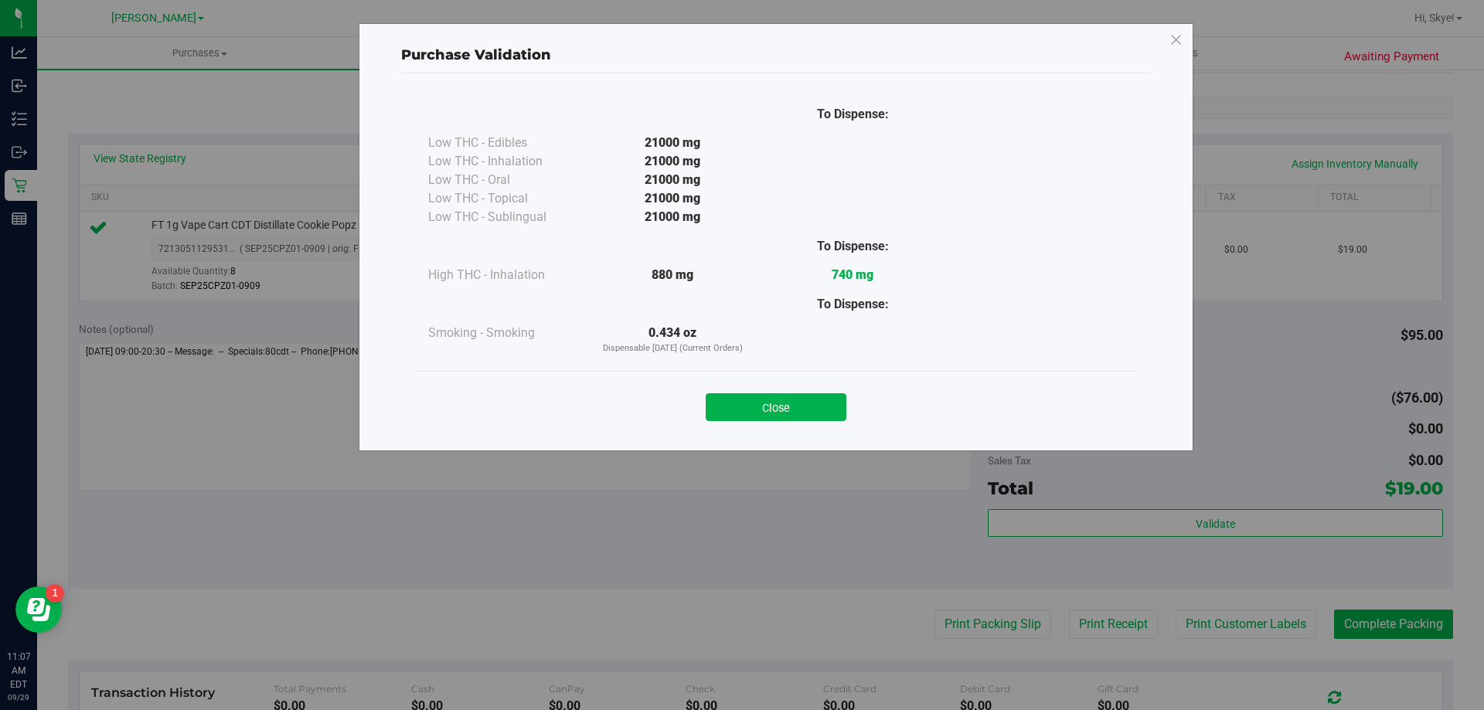
click at [809, 380] on div "Close" at bounding box center [776, 402] width 726 height 63
click at [763, 416] on button "Close" at bounding box center [775, 407] width 141 height 28
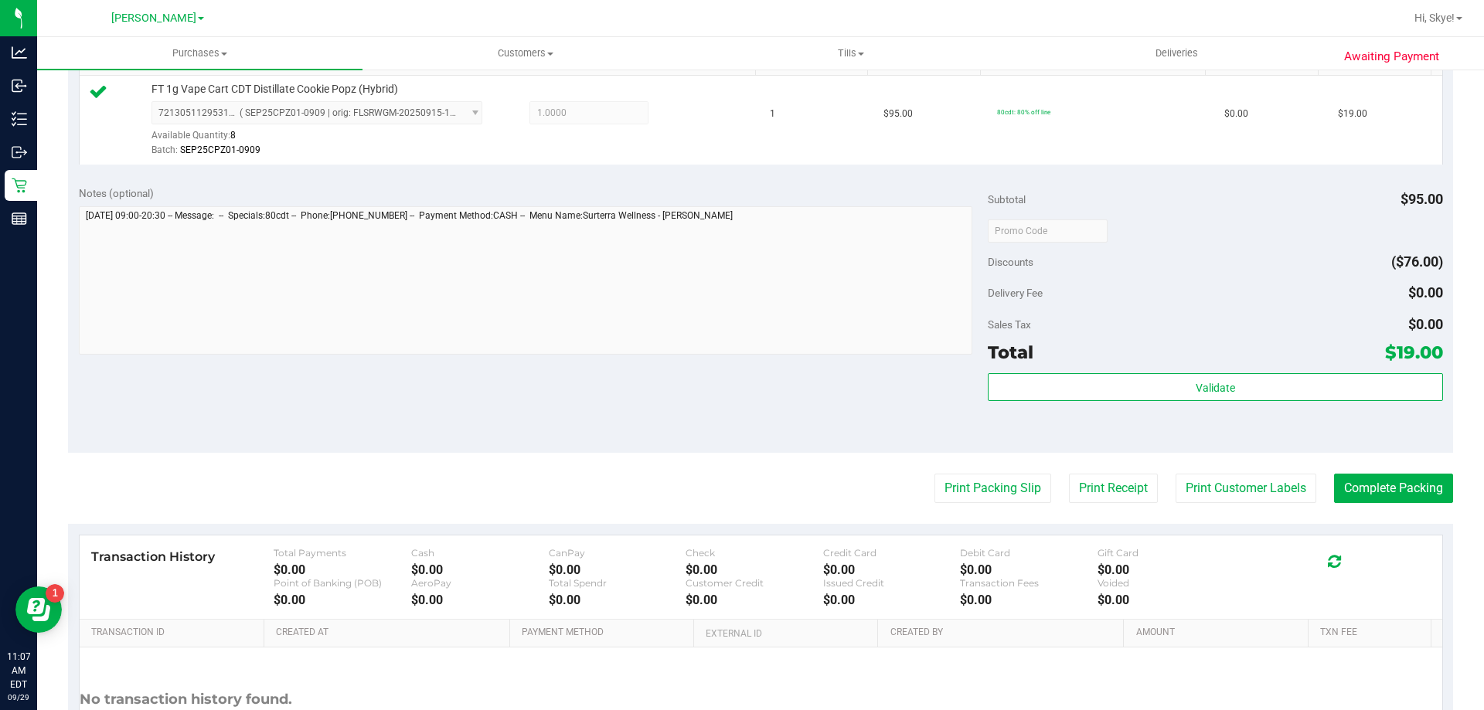
scroll to position [421, 0]
click at [1365, 478] on button "Complete Packing" at bounding box center [1393, 486] width 119 height 29
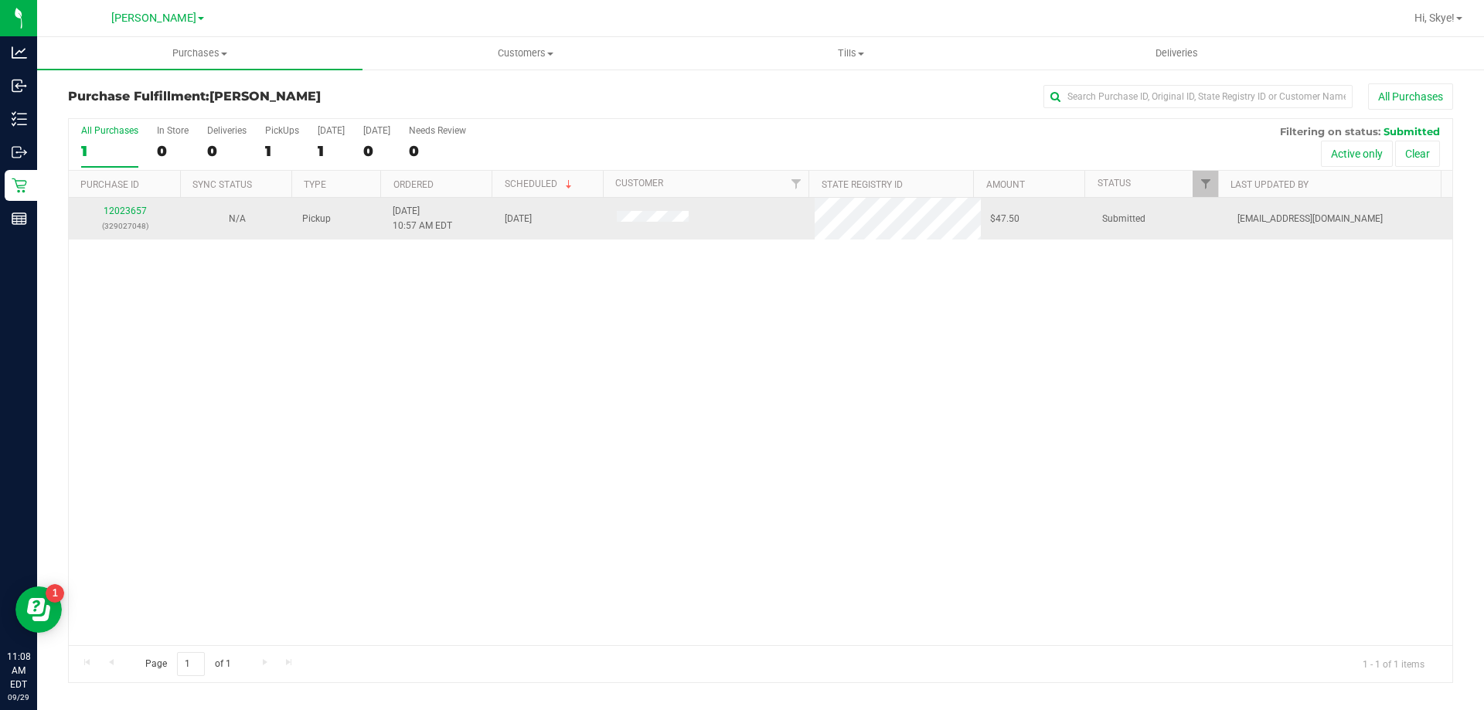
click at [134, 217] on div "12023657 (329027048)" at bounding box center [124, 218] width 93 height 29
click at [134, 210] on link "12023657" at bounding box center [125, 211] width 43 height 11
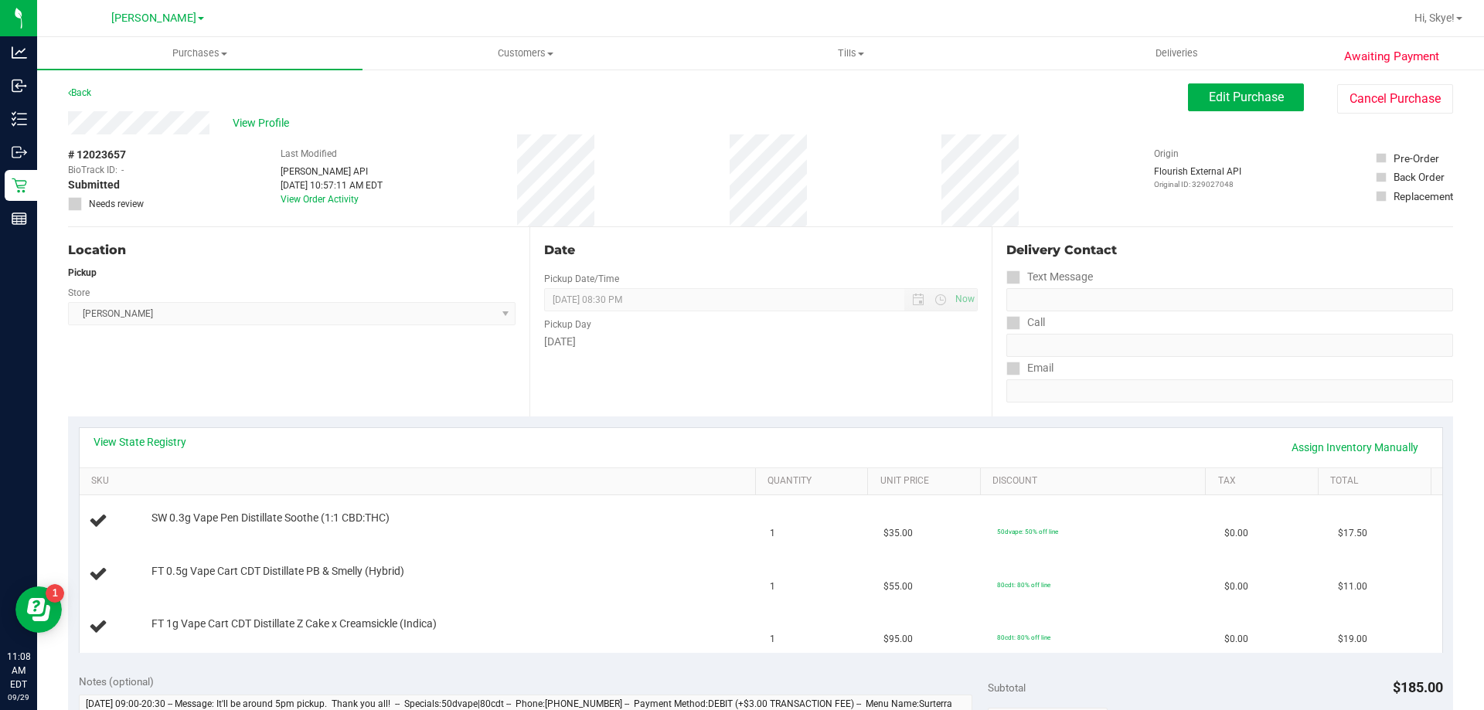
click at [160, 432] on div "View State Registry Assign Inventory Manually" at bounding box center [761, 447] width 1362 height 39
click at [158, 441] on link "View State Registry" at bounding box center [139, 441] width 93 height 15
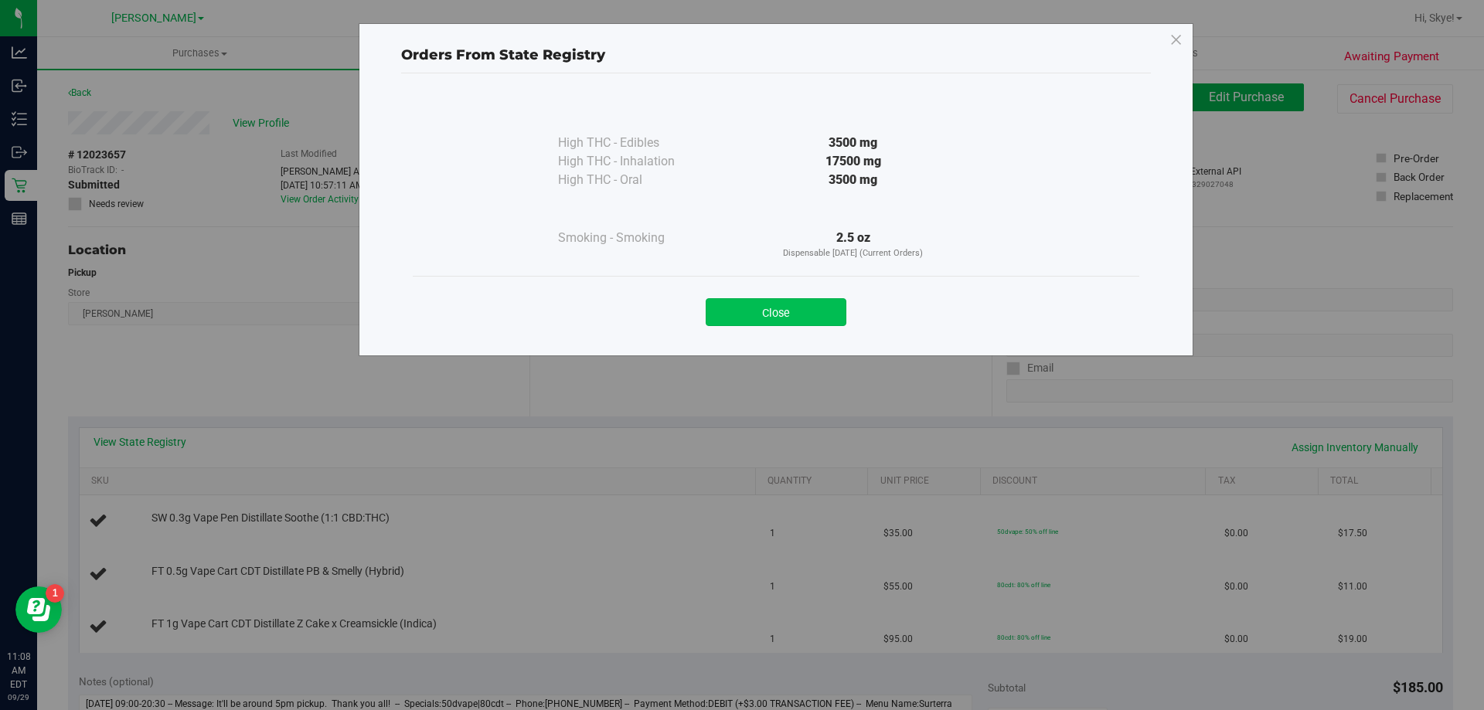
click at [796, 314] on button "Close" at bounding box center [775, 312] width 141 height 28
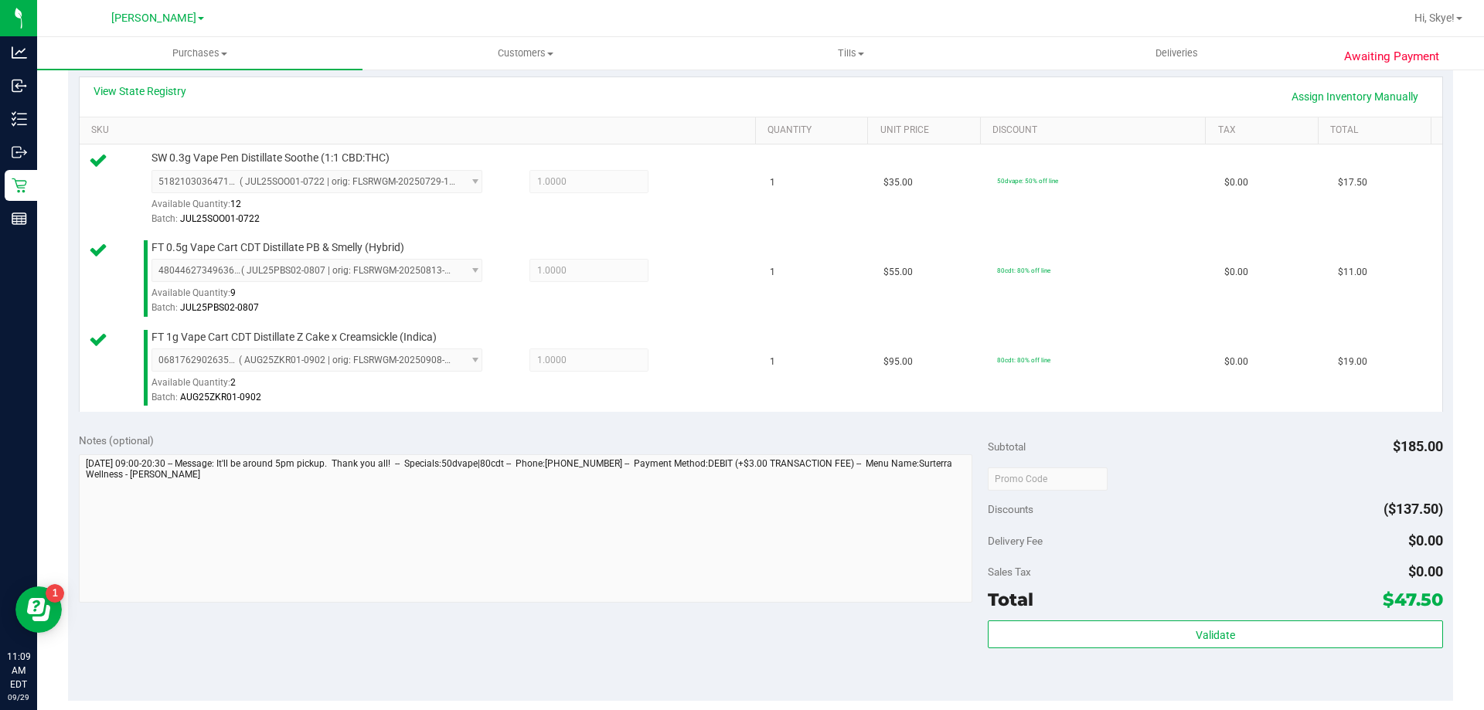
scroll to position [349, 0]
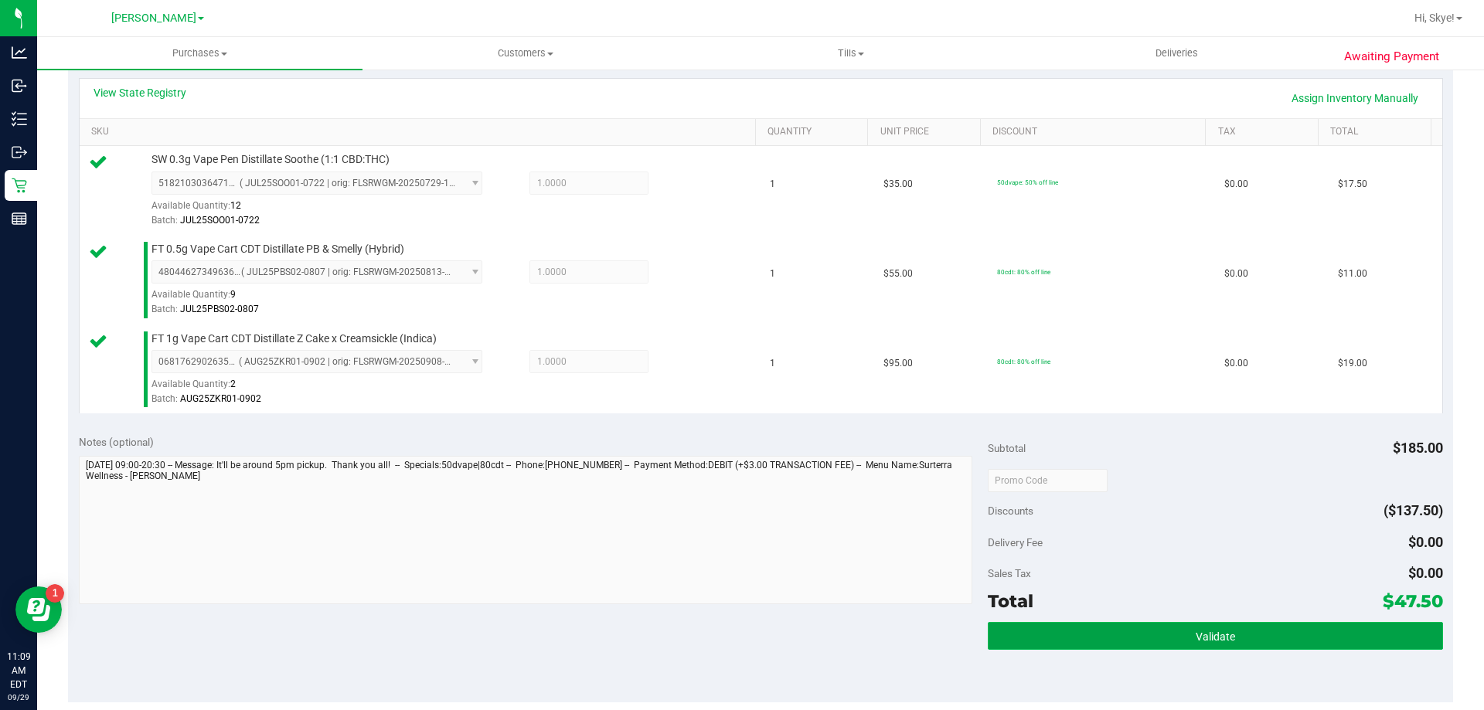
click at [1269, 625] on button "Validate" at bounding box center [1214, 636] width 454 height 28
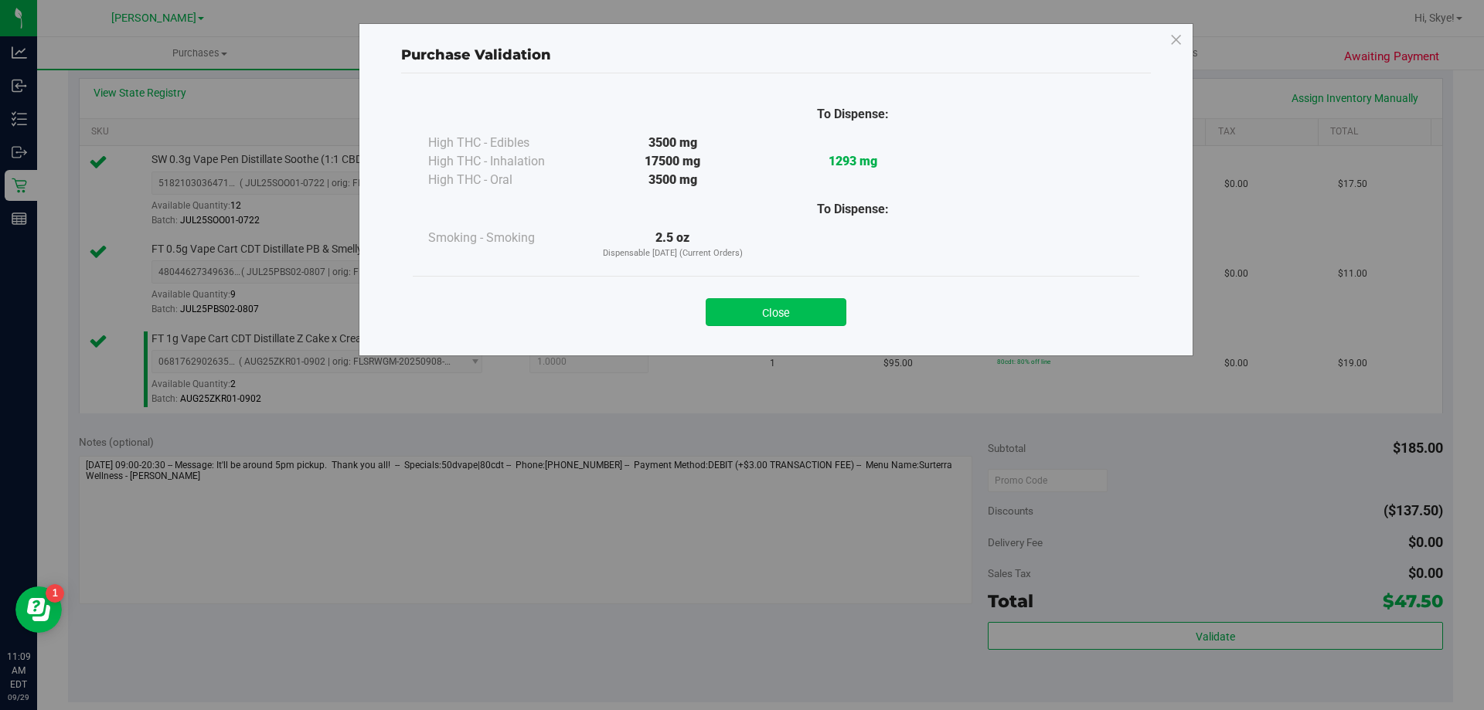
click at [792, 313] on button "Close" at bounding box center [775, 312] width 141 height 28
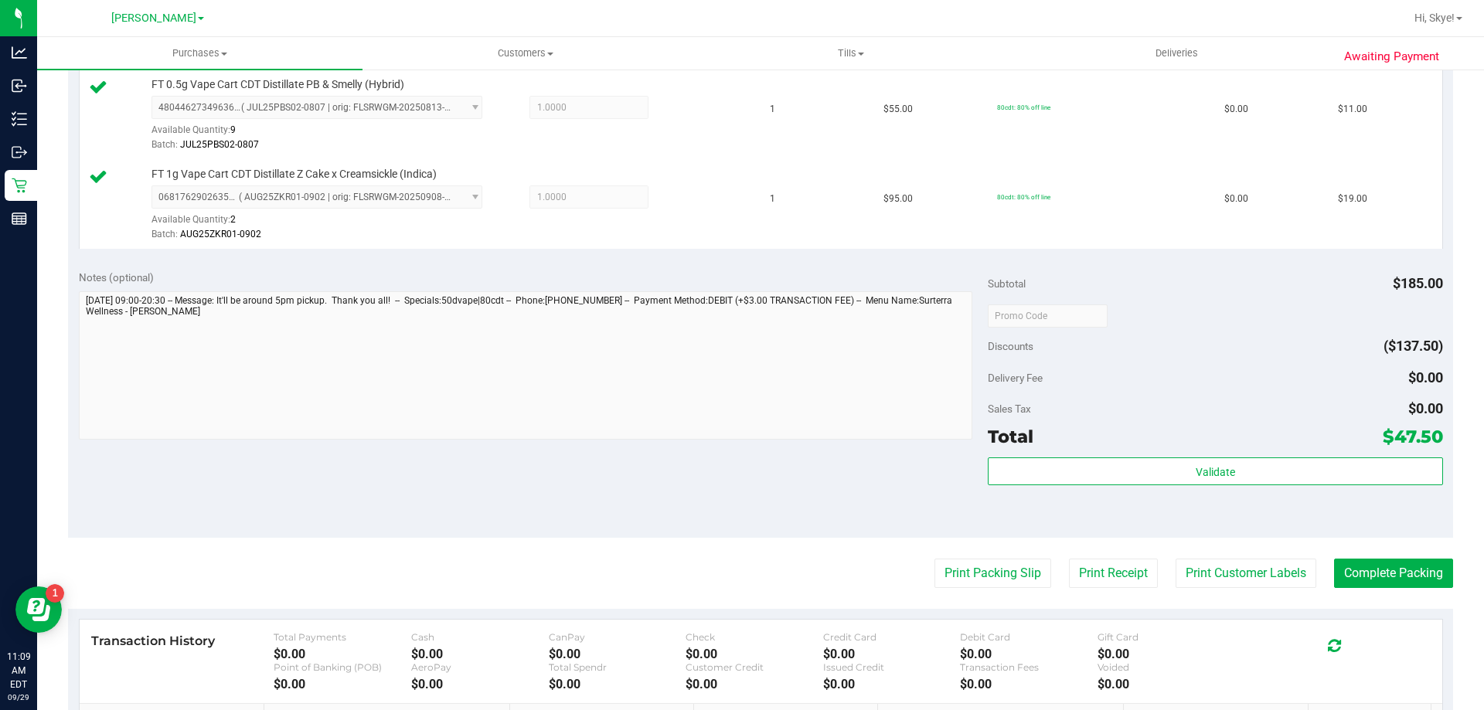
scroll to position [515, 0]
click at [987, 561] on button "Print Packing Slip" at bounding box center [992, 571] width 117 height 29
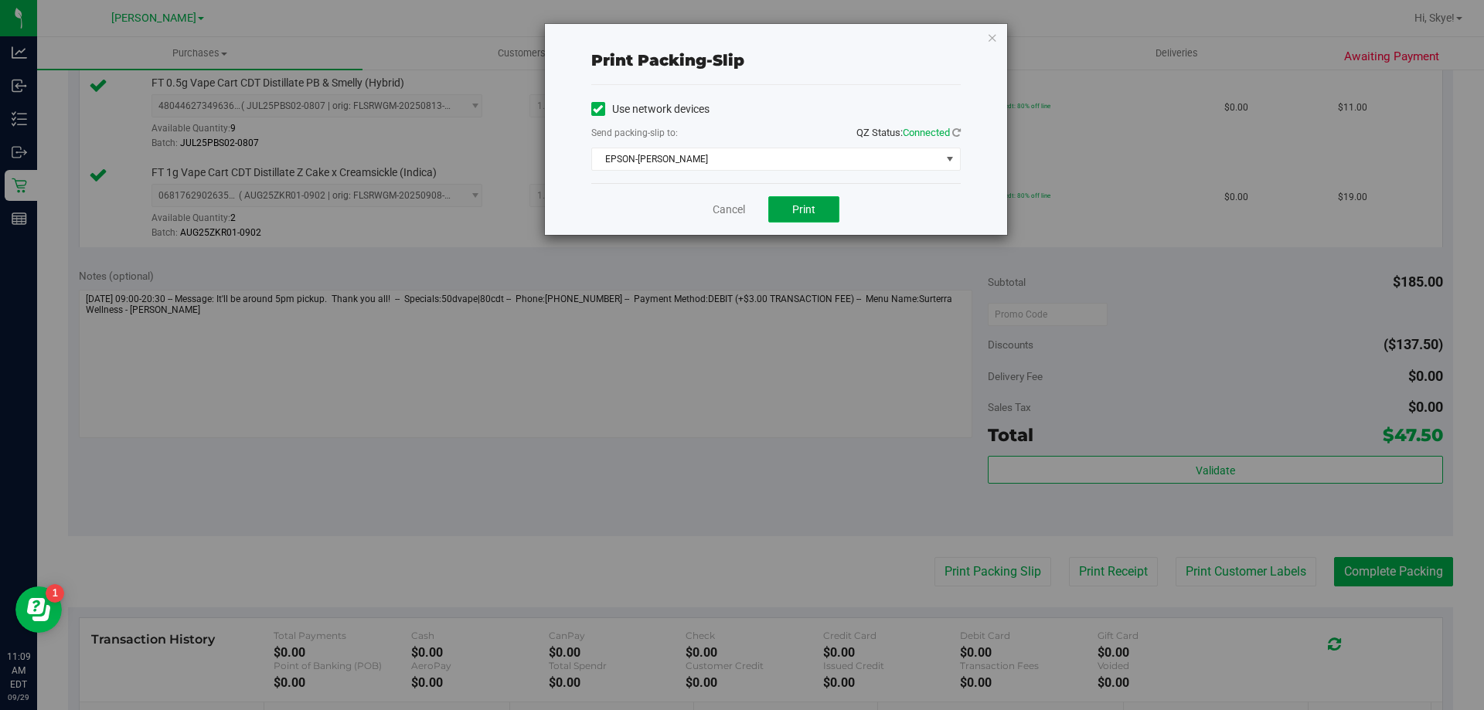
click at [808, 219] on button "Print" at bounding box center [803, 209] width 71 height 26
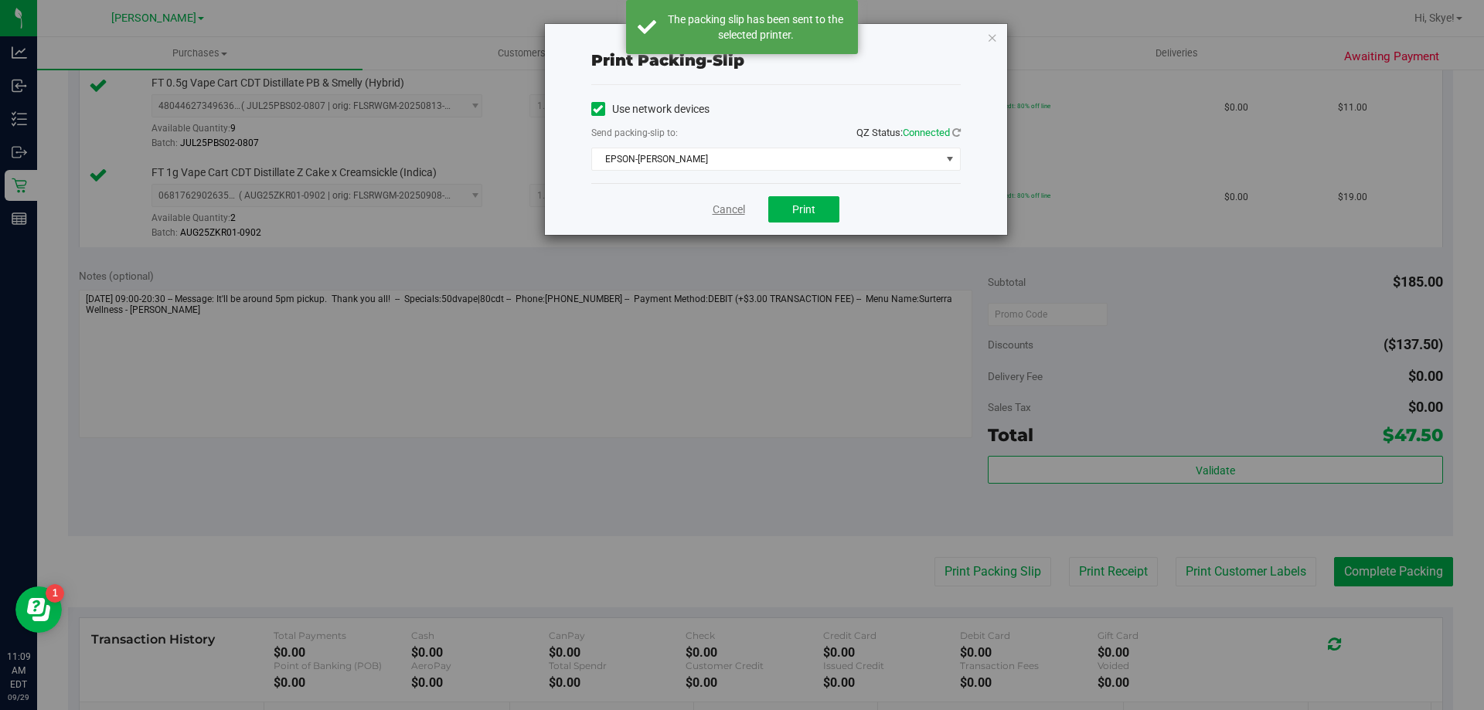
click at [735, 208] on link "Cancel" at bounding box center [728, 210] width 32 height 16
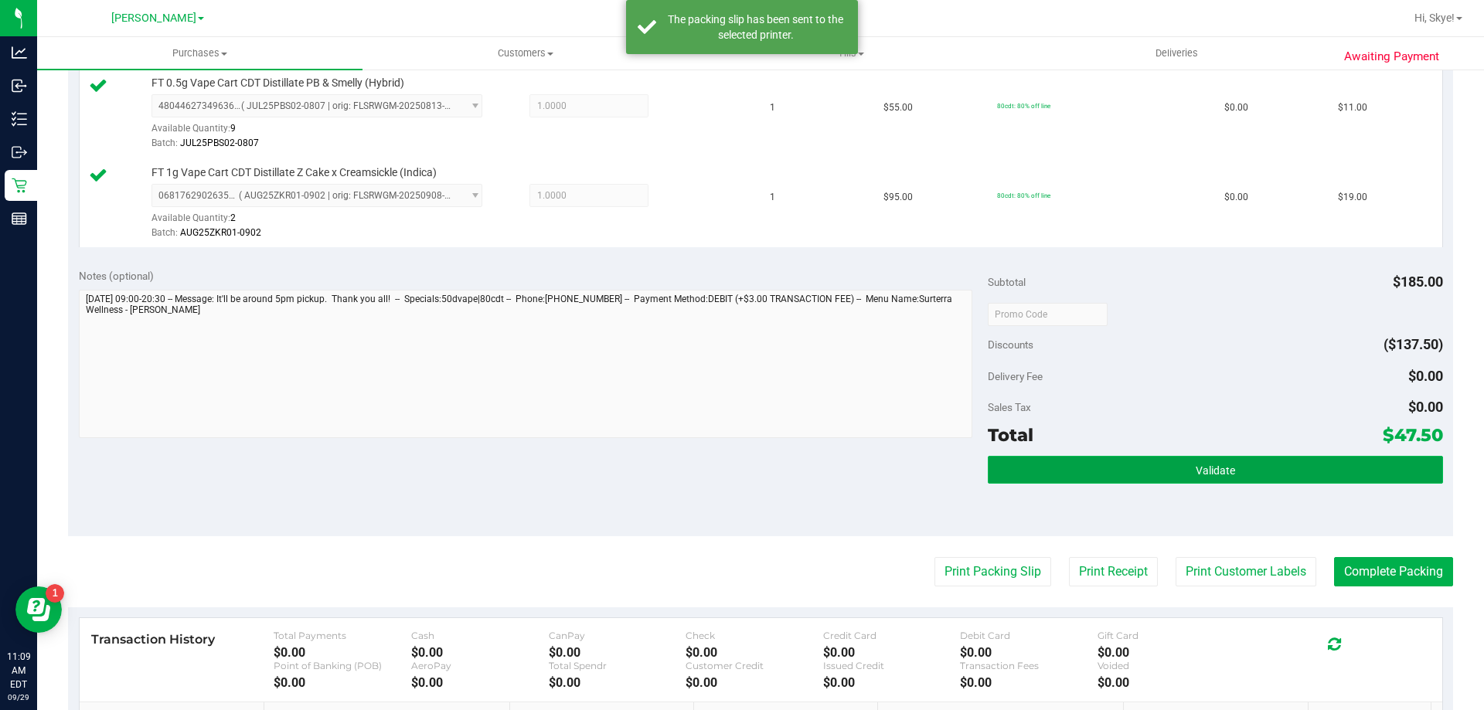
click at [1178, 478] on button "Validate" at bounding box center [1214, 470] width 454 height 28
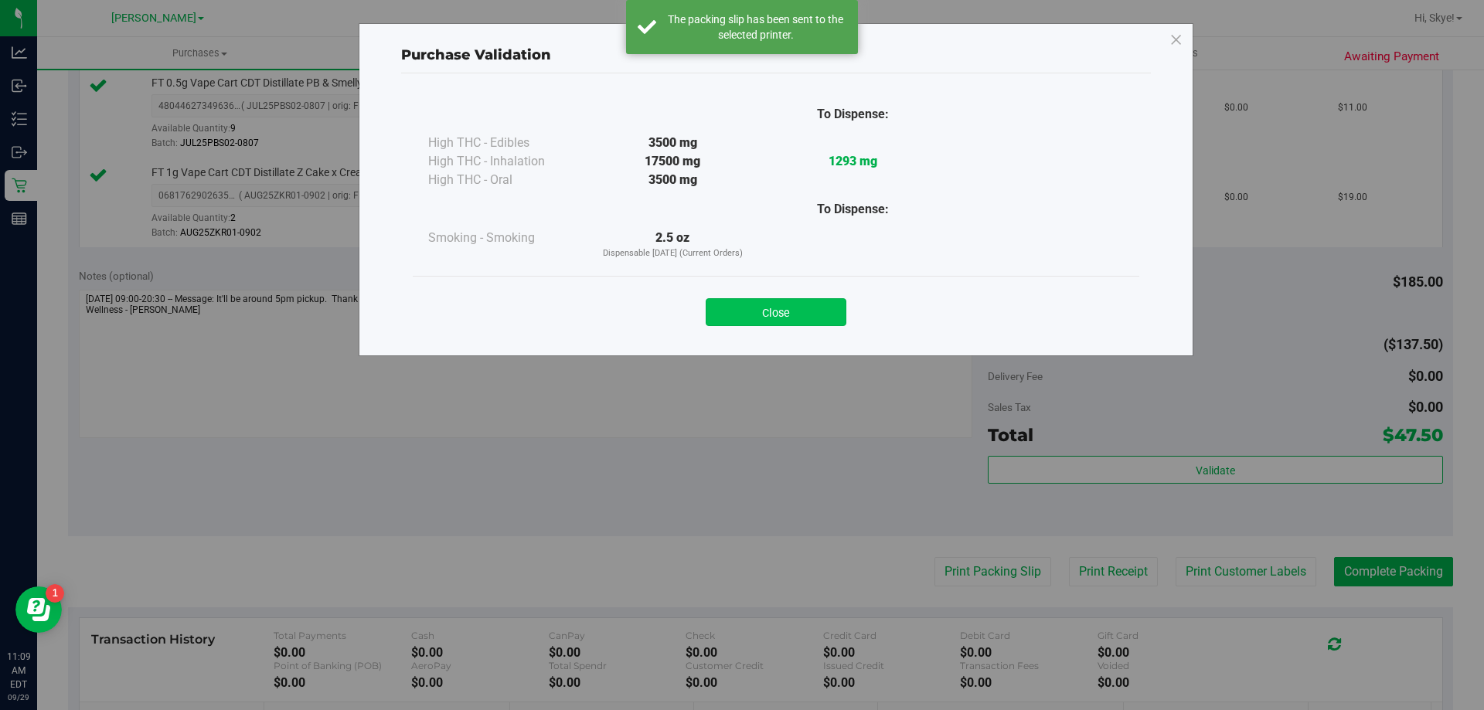
click at [814, 308] on button "Close" at bounding box center [775, 312] width 141 height 28
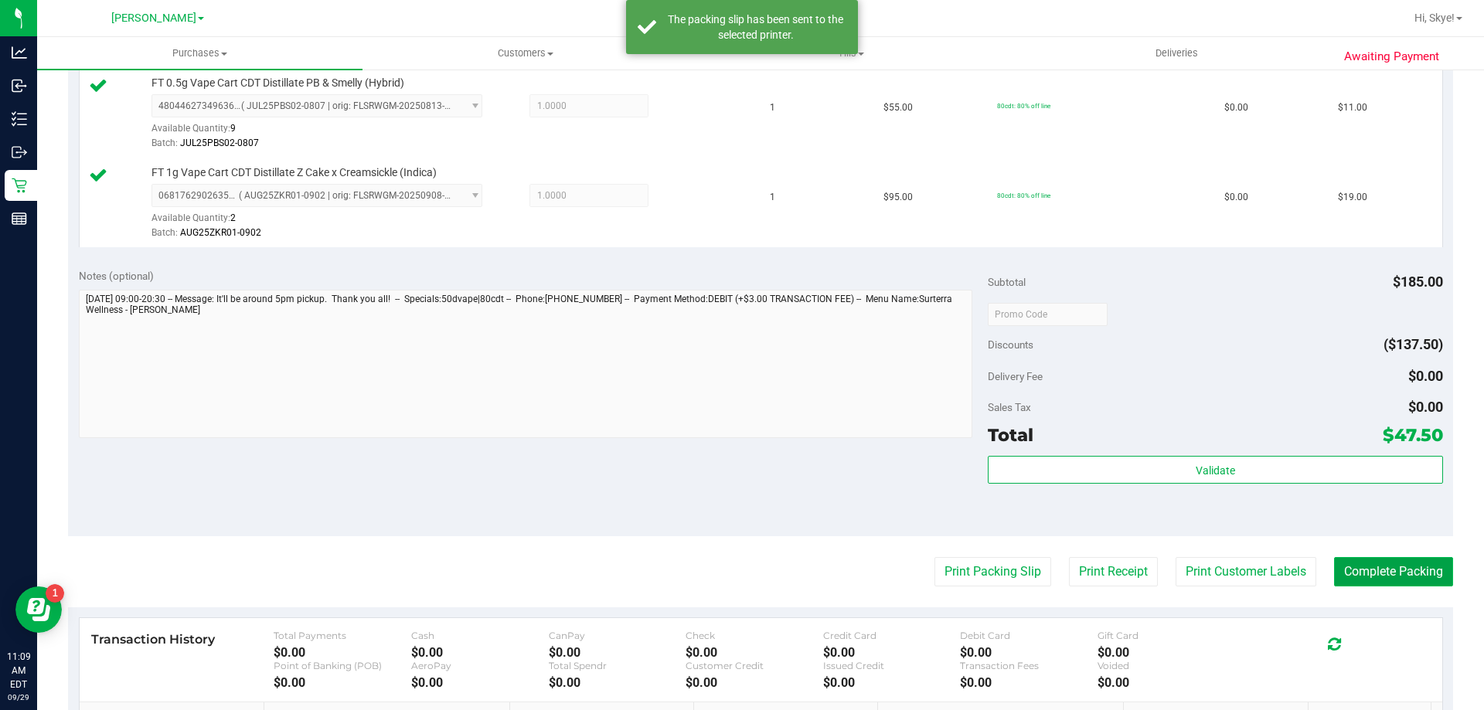
click at [1360, 563] on button "Complete Packing" at bounding box center [1393, 571] width 119 height 29
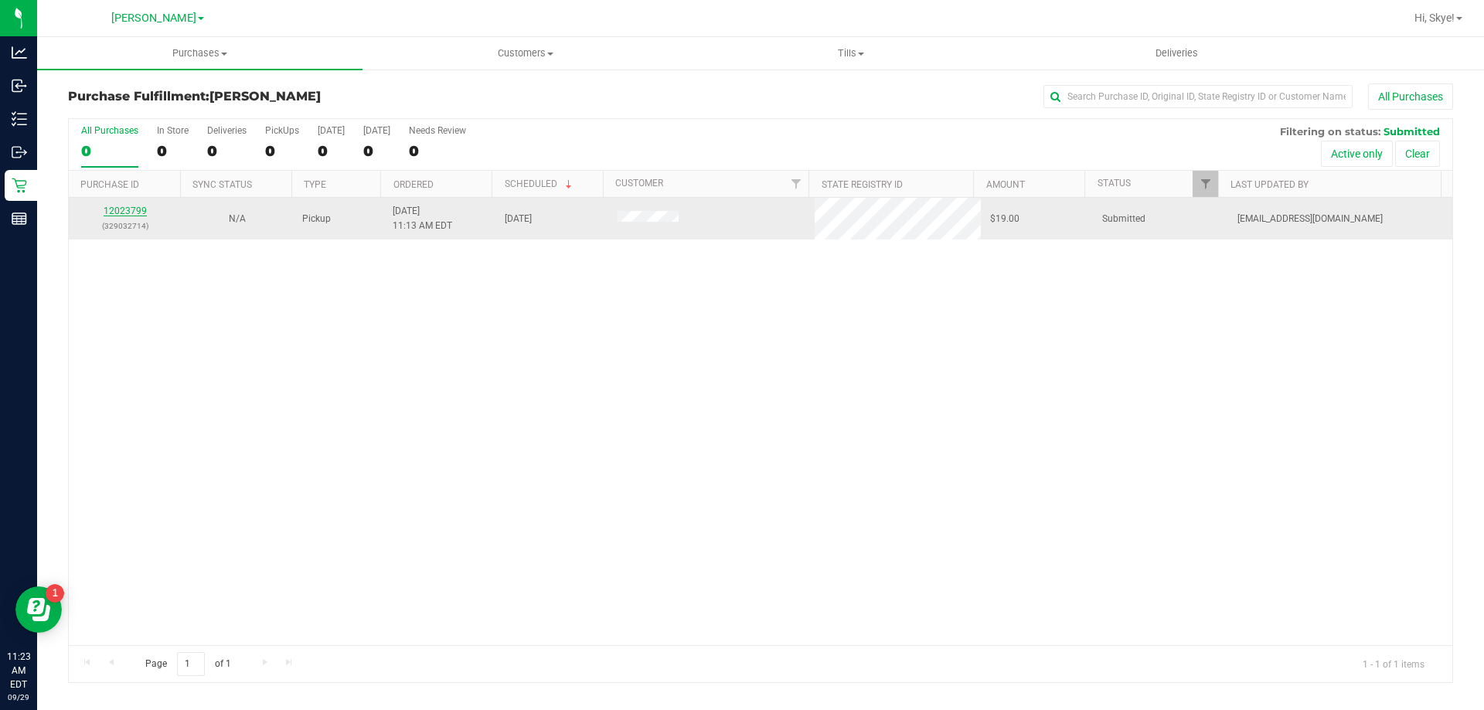
drag, startPoint x: 116, startPoint y: 206, endPoint x: 112, endPoint y: 214, distance: 9.3
click at [112, 214] on link "12023799" at bounding box center [125, 211] width 43 height 11
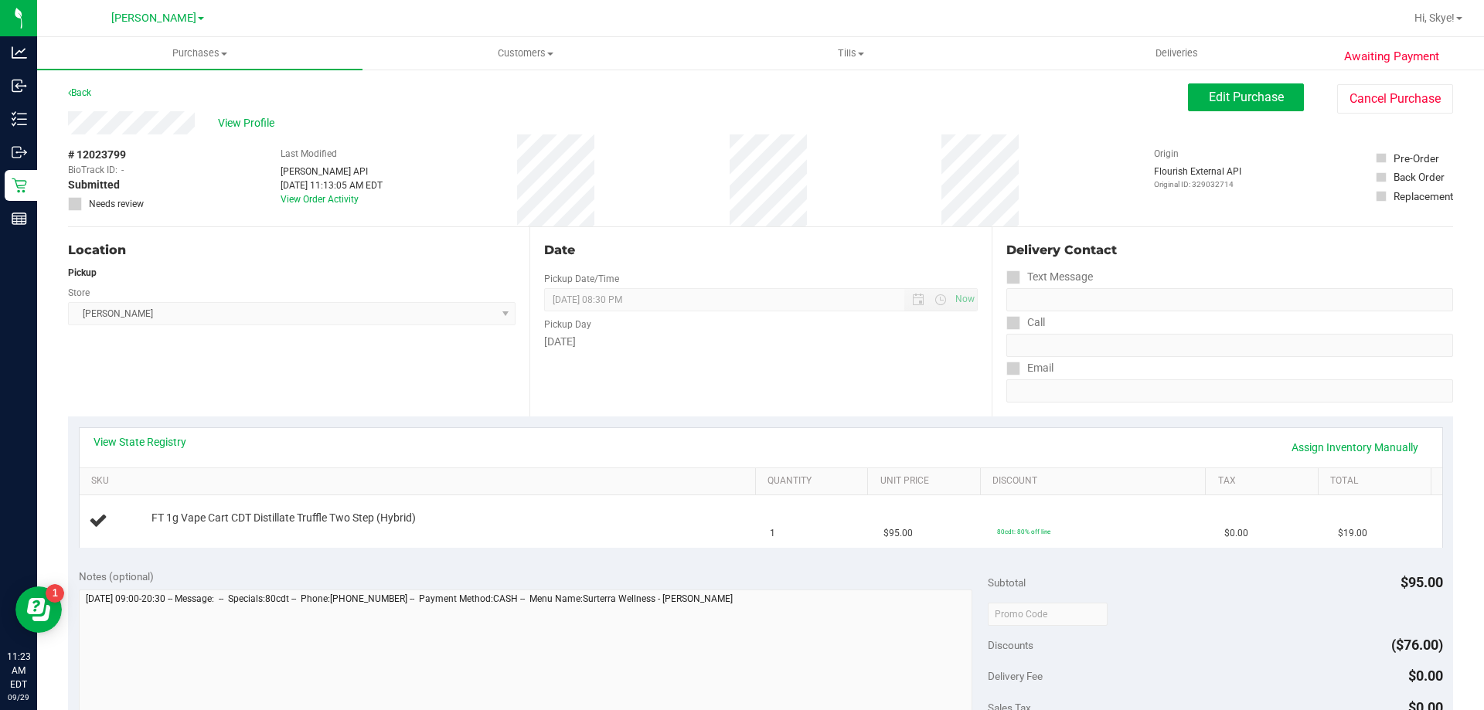
click at [155, 431] on div "View State Registry Assign Inventory Manually" at bounding box center [761, 447] width 1362 height 39
click at [153, 442] on link "View State Registry" at bounding box center [139, 441] width 93 height 15
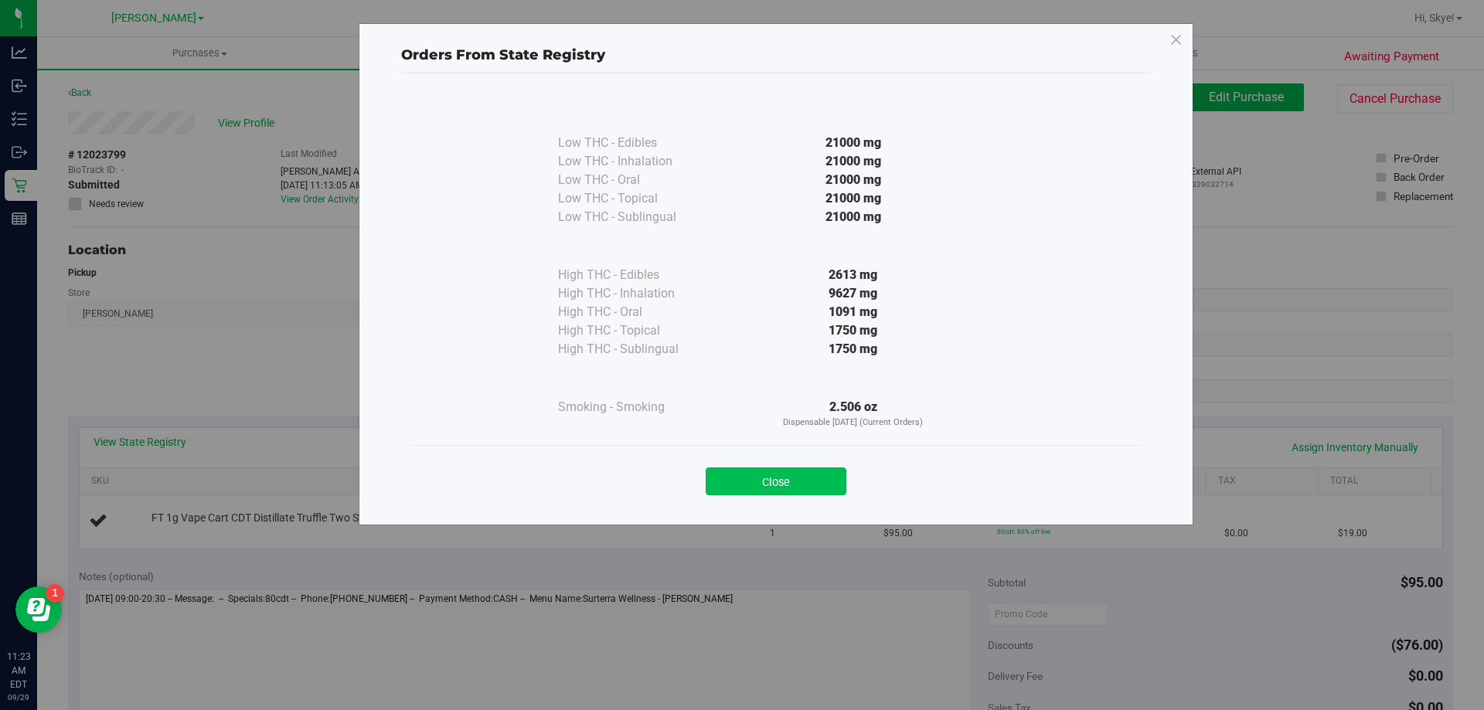
click at [819, 487] on button "Close" at bounding box center [775, 481] width 141 height 28
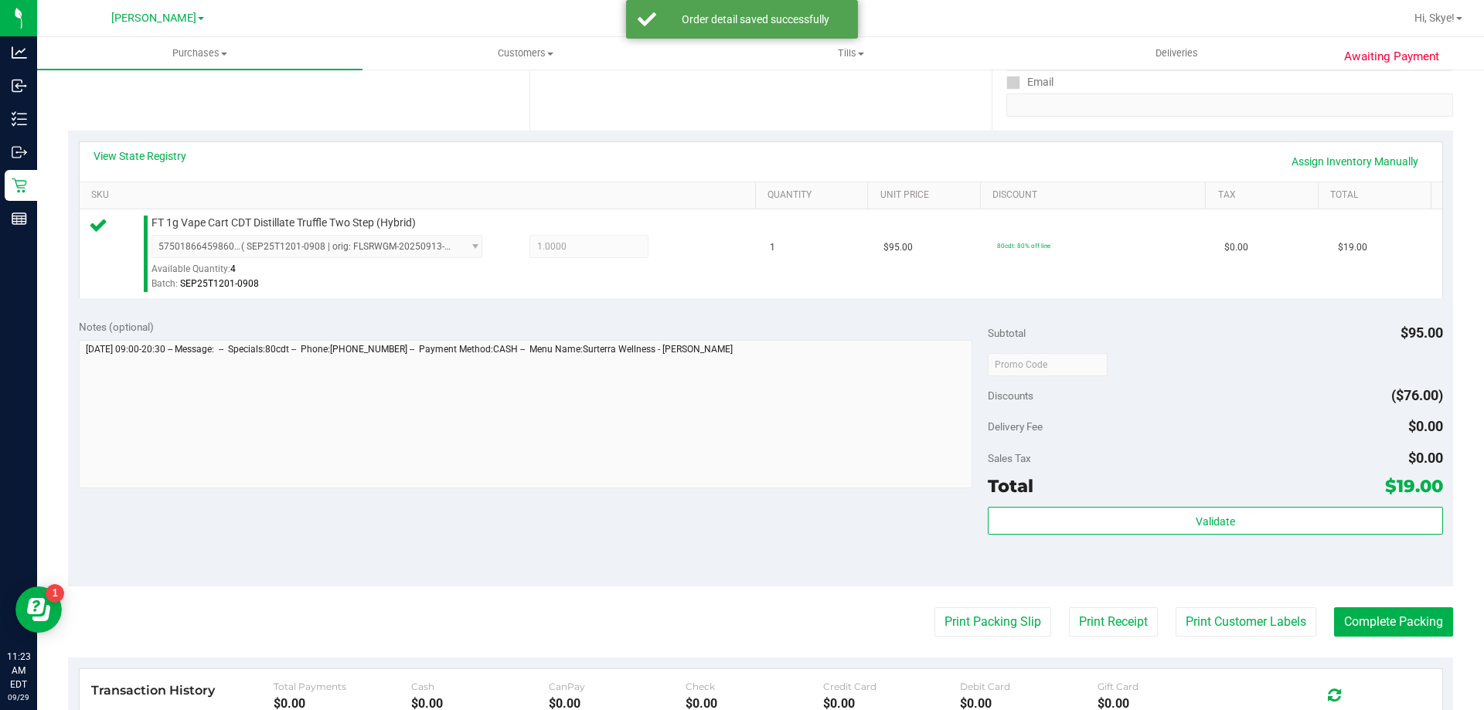
scroll to position [298, 0]
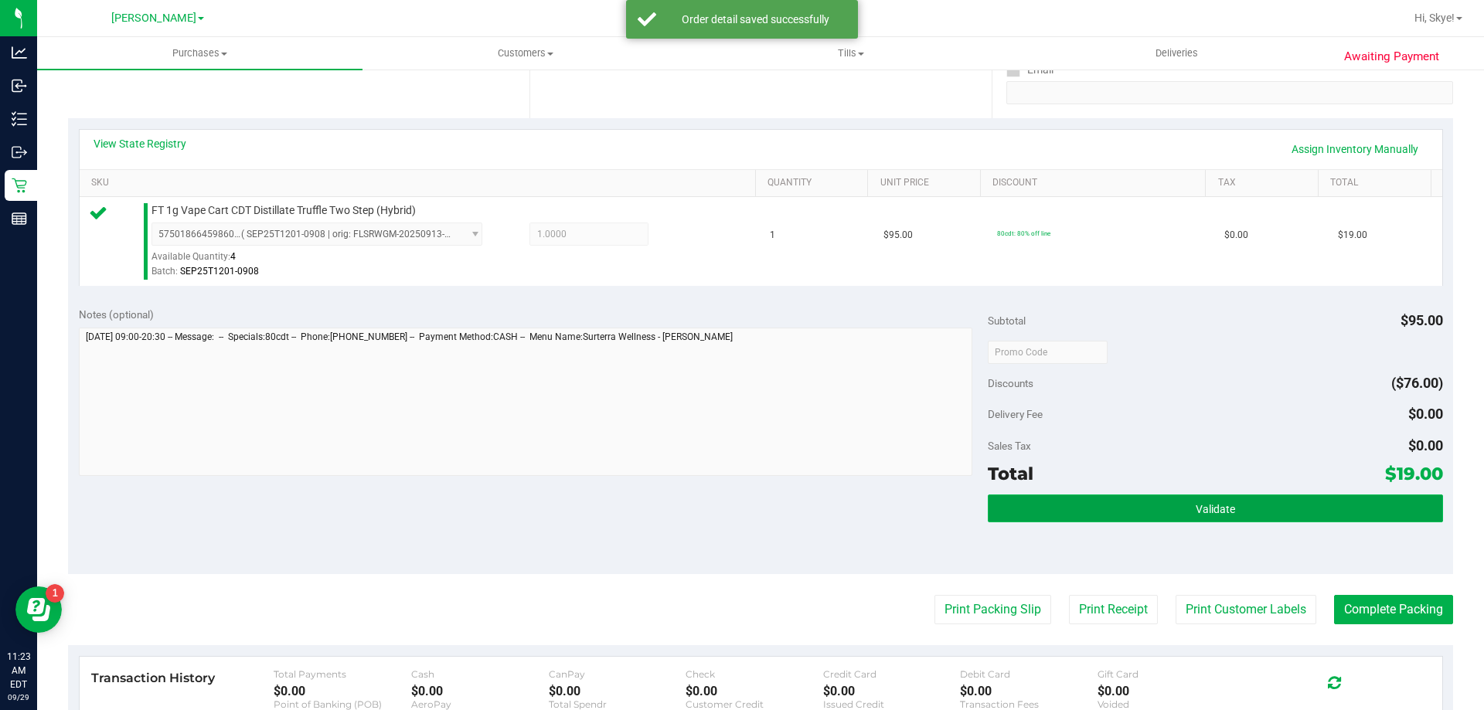
click at [1240, 508] on button "Validate" at bounding box center [1214, 509] width 454 height 28
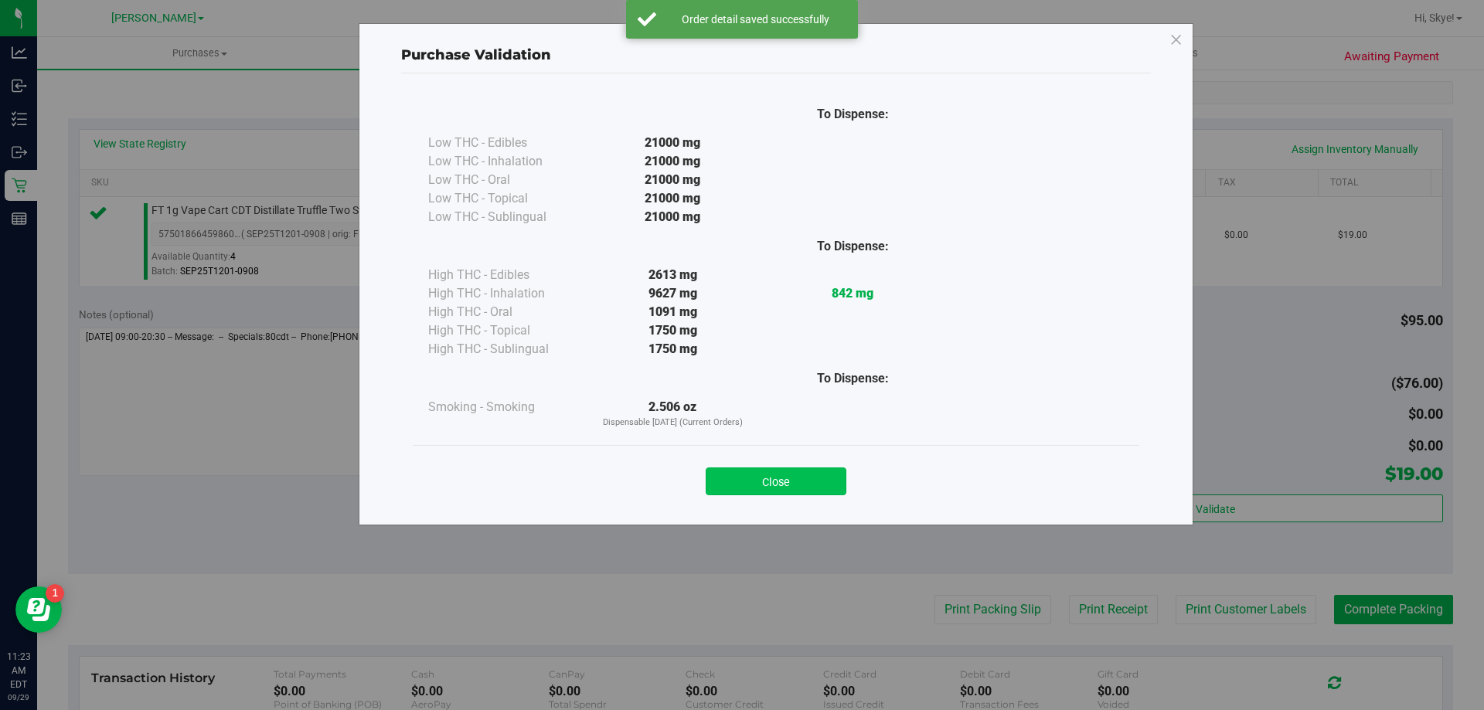
click at [795, 480] on button "Close" at bounding box center [775, 481] width 141 height 28
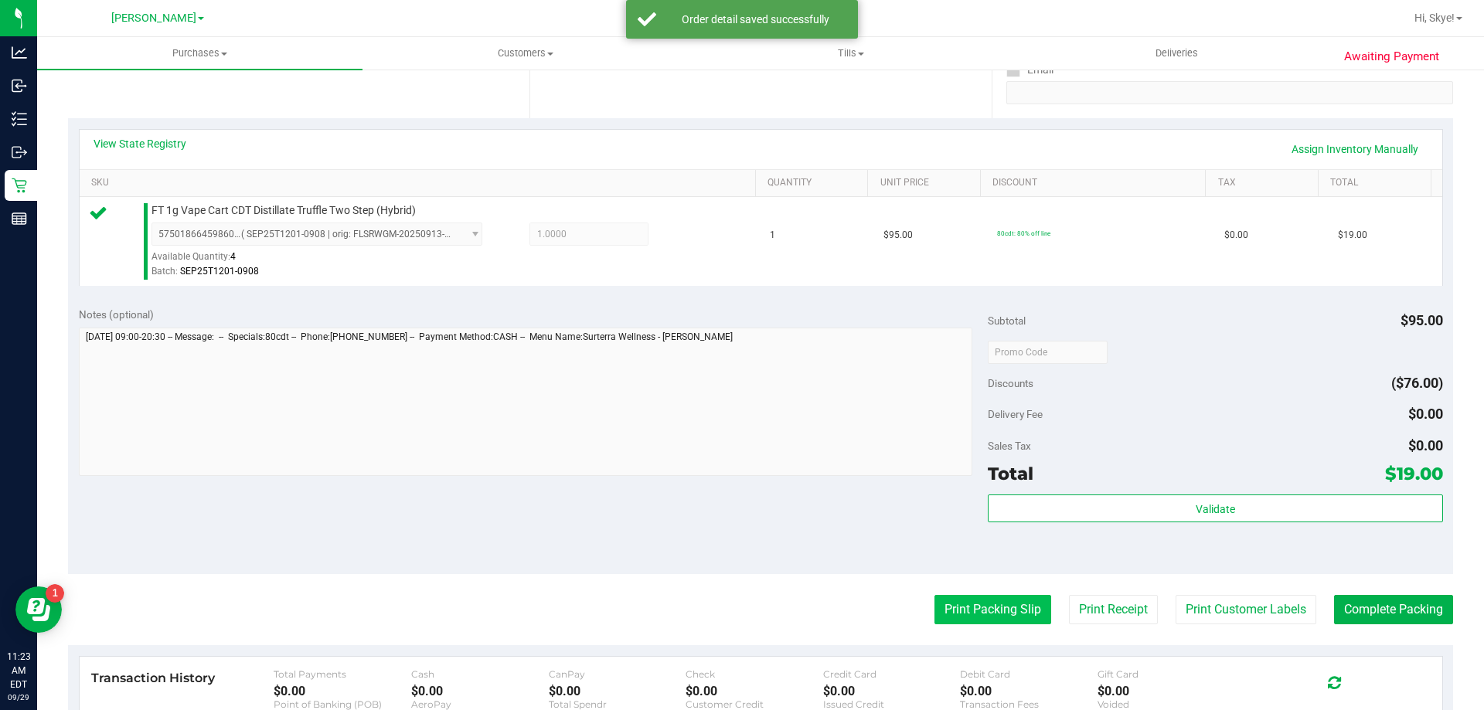
click at [991, 614] on button "Print Packing Slip" at bounding box center [992, 609] width 117 height 29
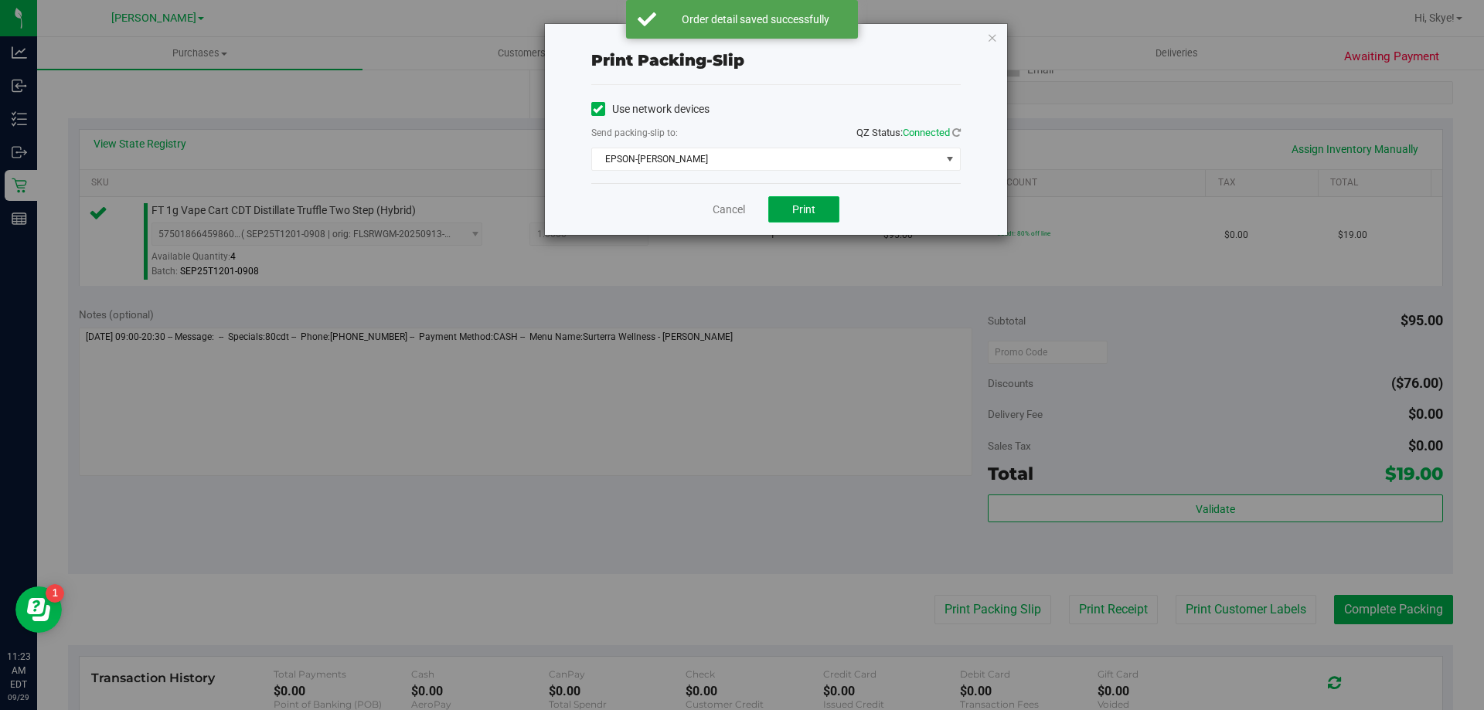
click at [805, 221] on button "Print" at bounding box center [803, 209] width 71 height 26
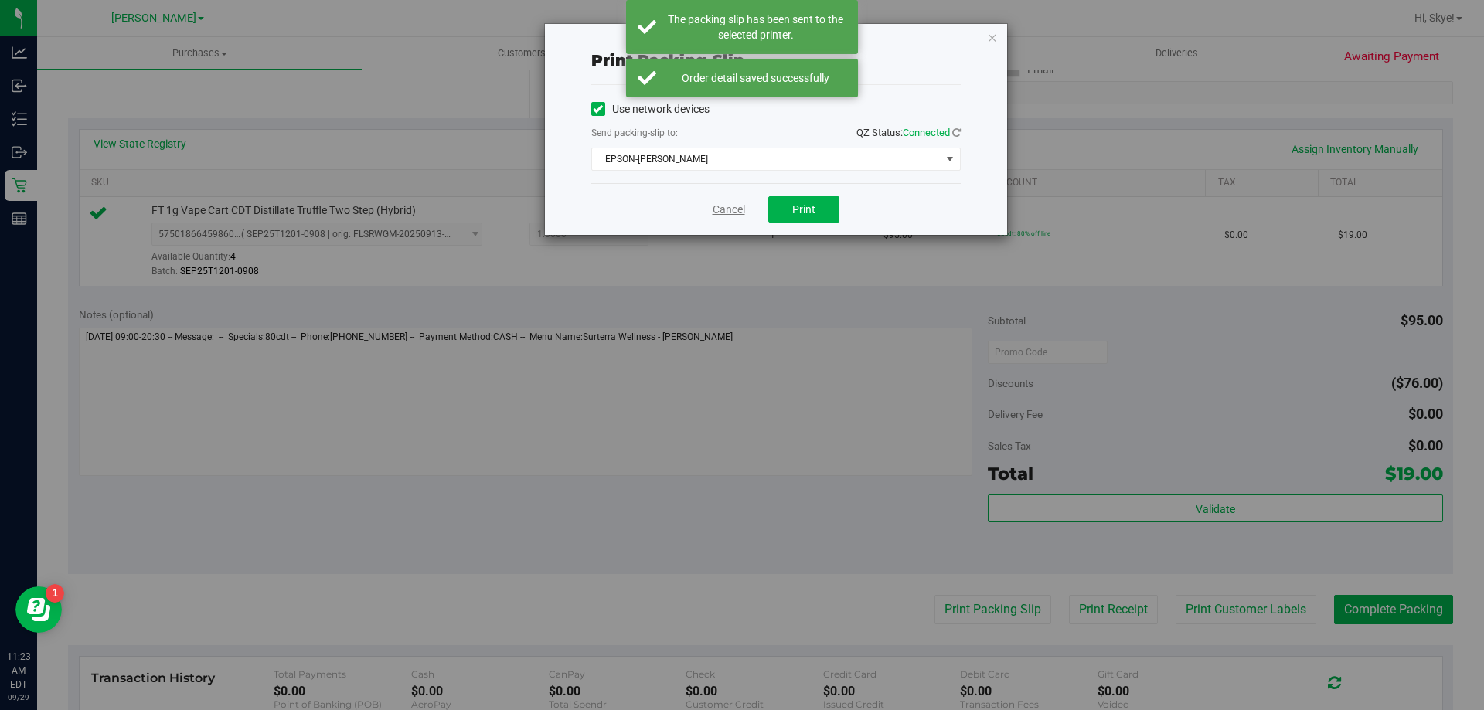
click at [727, 212] on link "Cancel" at bounding box center [728, 210] width 32 height 16
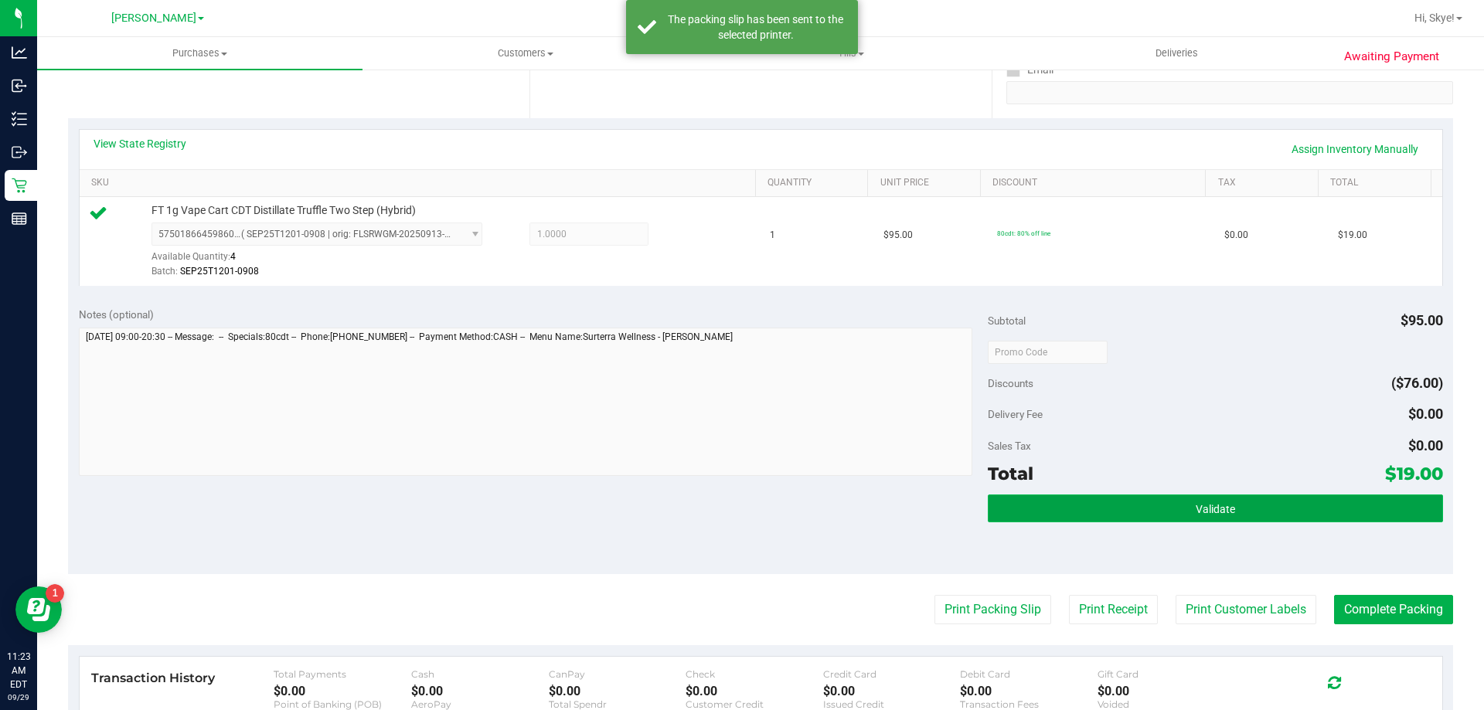
click at [1096, 518] on button "Validate" at bounding box center [1214, 509] width 454 height 28
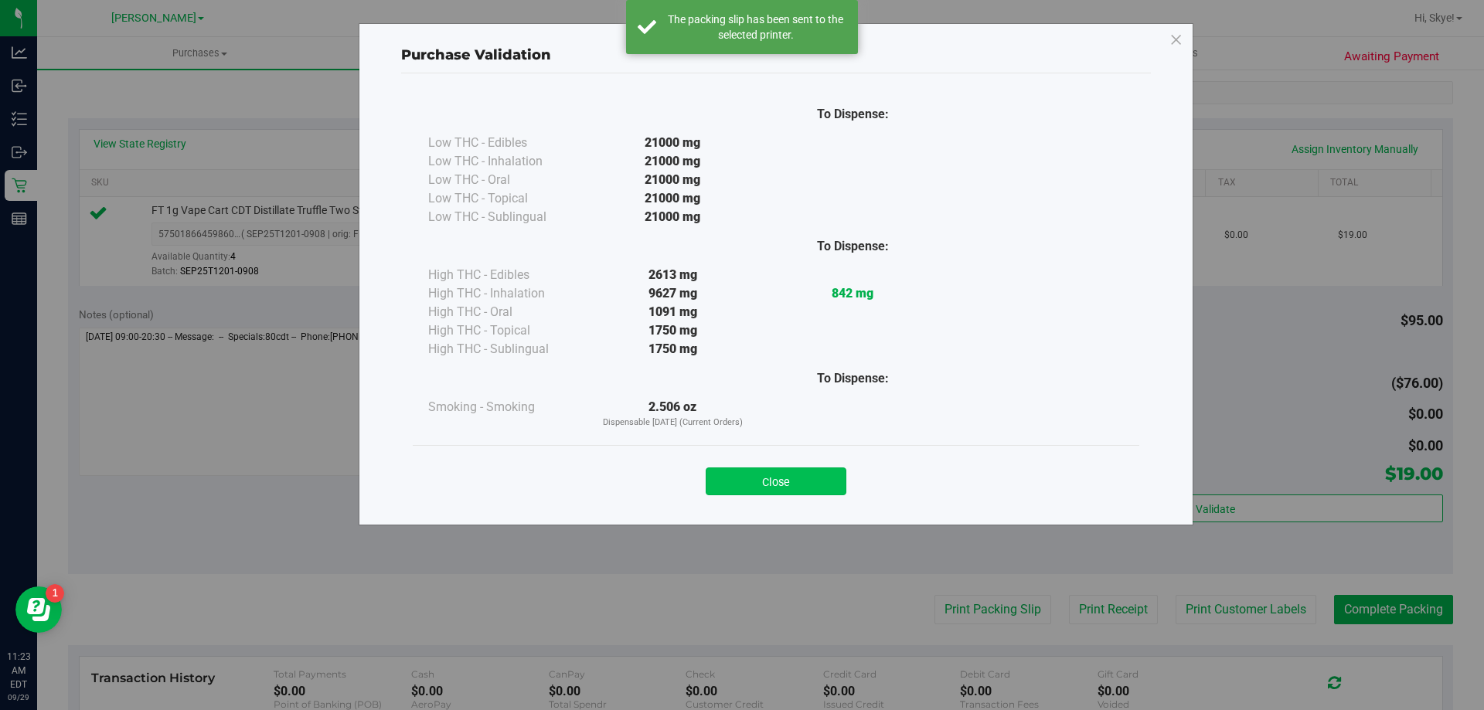
click at [793, 480] on button "Close" at bounding box center [775, 481] width 141 height 28
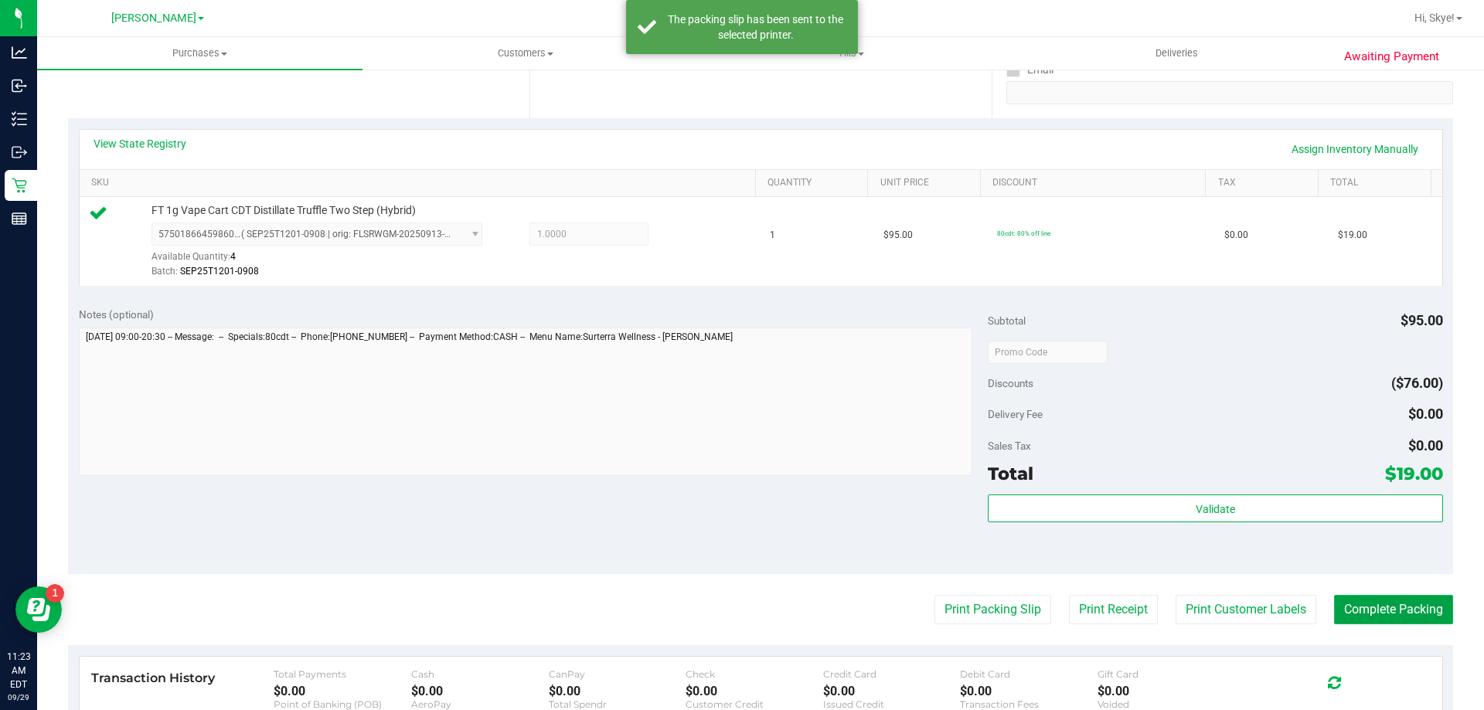
click at [1352, 610] on button "Complete Packing" at bounding box center [1393, 609] width 119 height 29
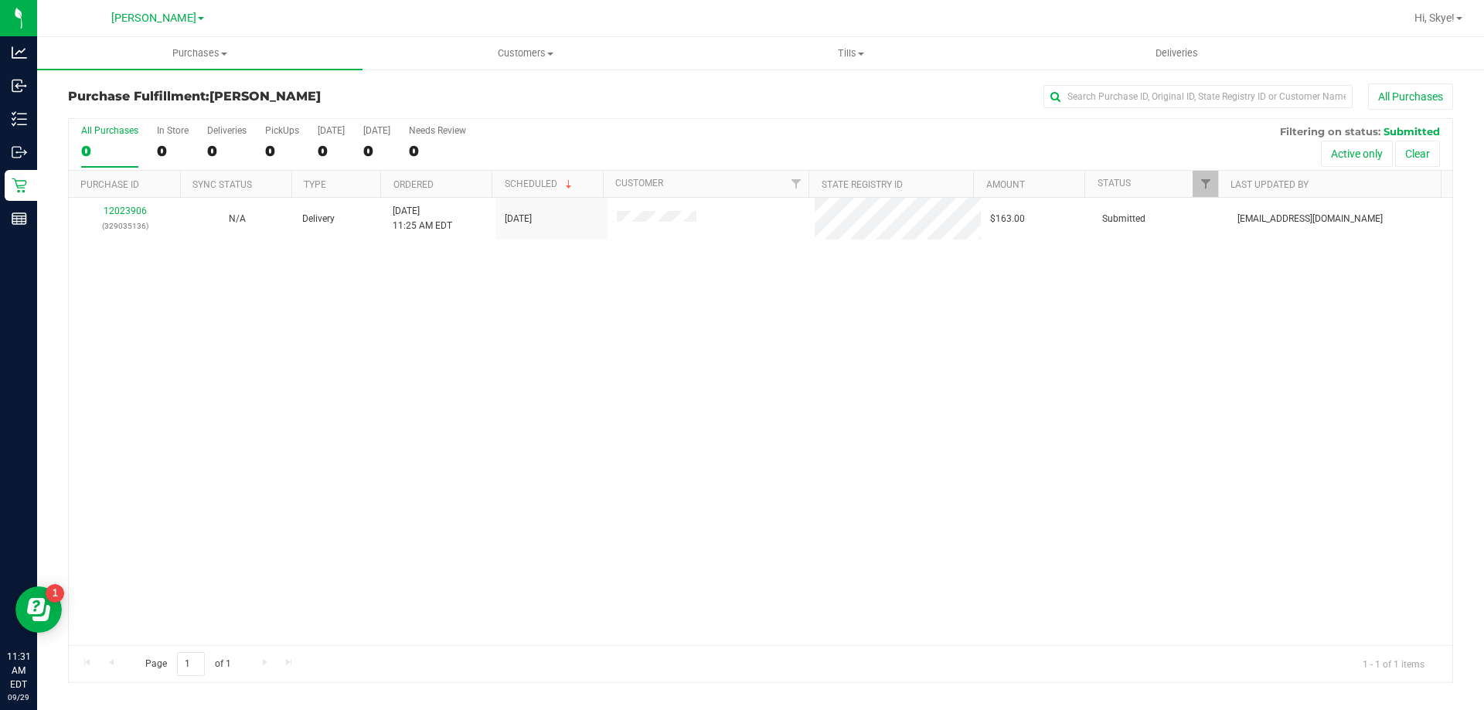
click at [403, 304] on div "12023906 (329035136) N/A Delivery [DATE] 11:25 AM EDT 10/2/2025 $163.00 Submitt…" at bounding box center [760, 421] width 1383 height 447
